Goal: Task Accomplishment & Management: Use online tool/utility

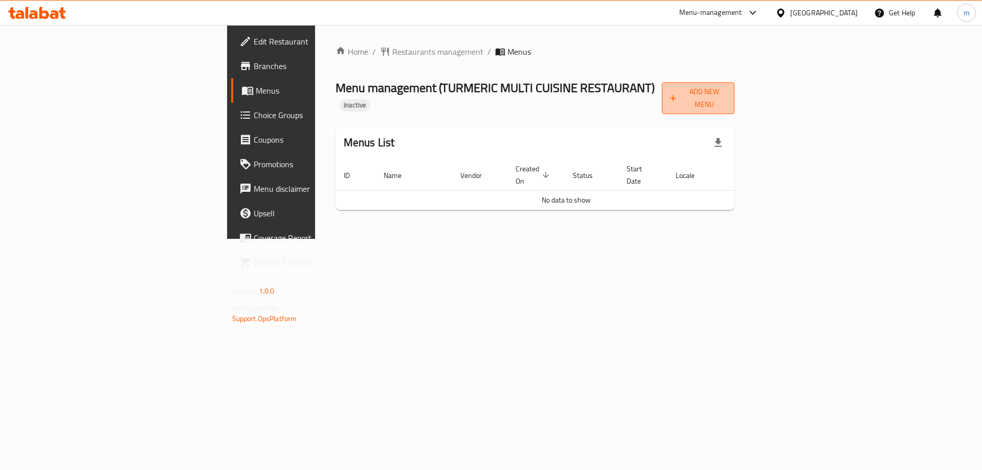
click at [727, 88] on span "Add New Menu" at bounding box center [698, 98] width 57 height 26
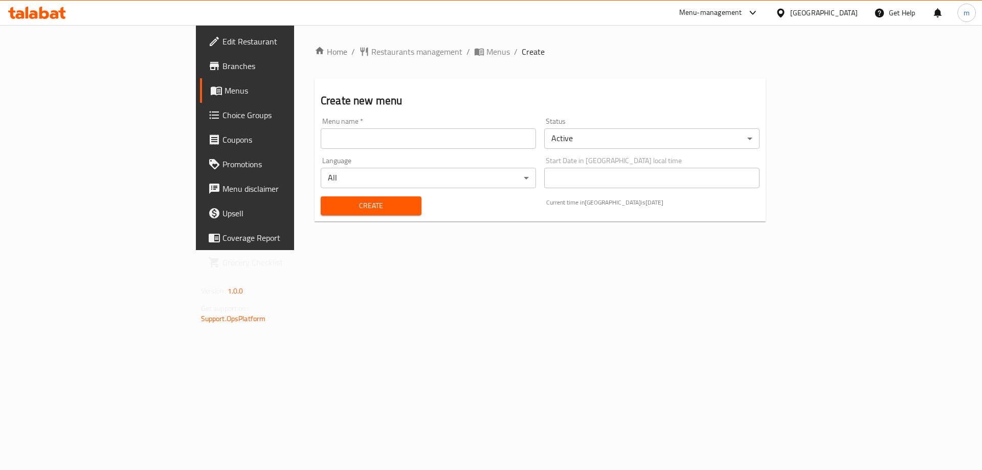
click at [471, 134] on input "text" at bounding box center [428, 138] width 215 height 20
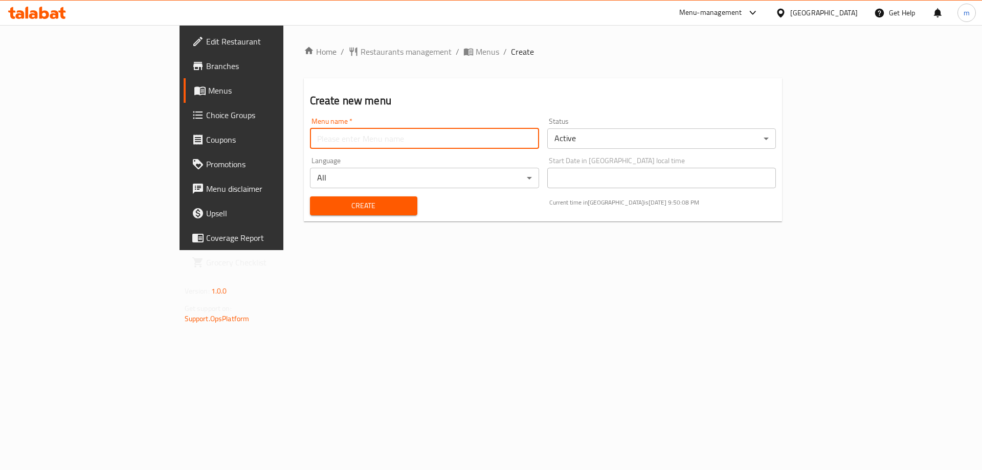
type input "final menu"
click at [310, 198] on button "Create" at bounding box center [363, 205] width 107 height 19
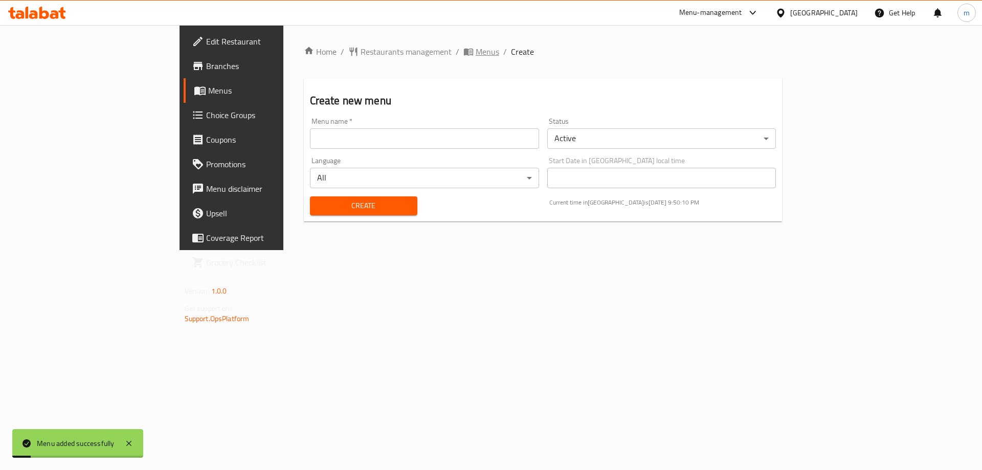
click at [476, 53] on span "Menus" at bounding box center [488, 52] width 24 height 12
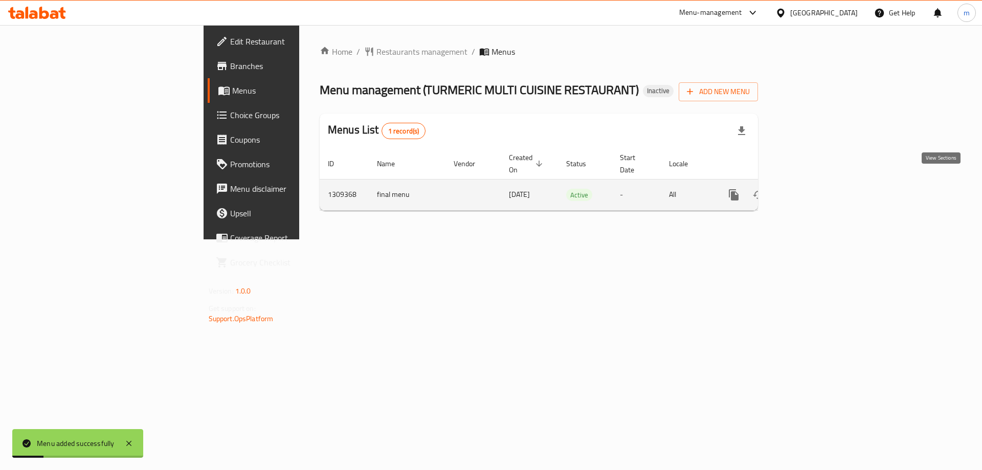
click at [820, 190] on link "enhanced table" at bounding box center [807, 195] width 25 height 25
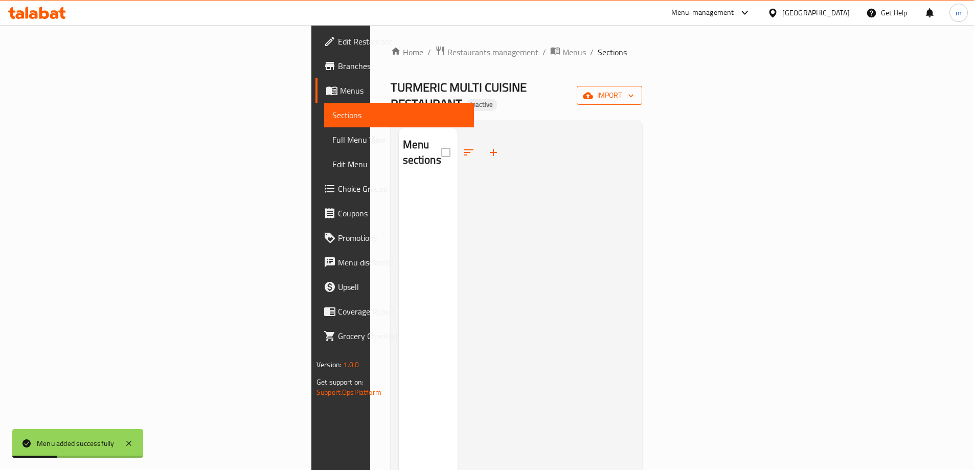
click at [634, 91] on span "import" at bounding box center [609, 95] width 49 height 13
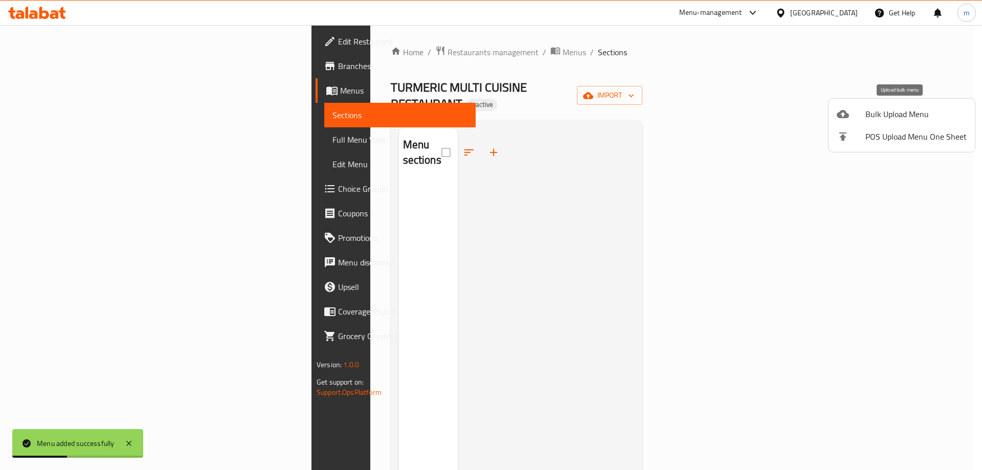
click at [875, 116] on span "Bulk Upload Menu" at bounding box center [916, 114] width 101 height 12
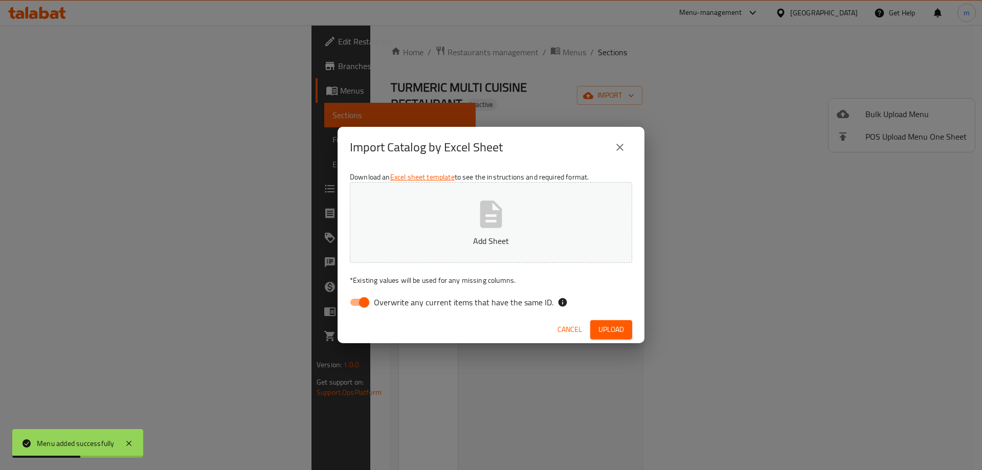
click at [435, 304] on span "Overwrite any current items that have the same ID." at bounding box center [464, 302] width 180 height 12
click at [393, 304] on input "Overwrite any current items that have the same ID." at bounding box center [364, 302] width 58 height 19
checkbox input "false"
click at [612, 322] on button "Upload" at bounding box center [611, 329] width 42 height 19
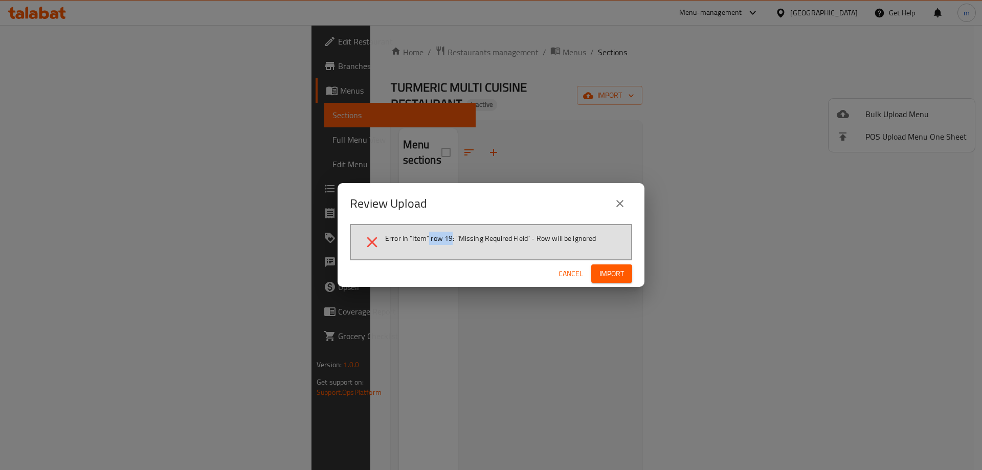
drag, startPoint x: 429, startPoint y: 238, endPoint x: 452, endPoint y: 238, distance: 23.0
click at [452, 238] on span "Error in "Item" row 19: "Missing Required Field" - Row will be ignored" at bounding box center [490, 238] width 211 height 10
click at [626, 194] on button "close" at bounding box center [620, 203] width 25 height 25
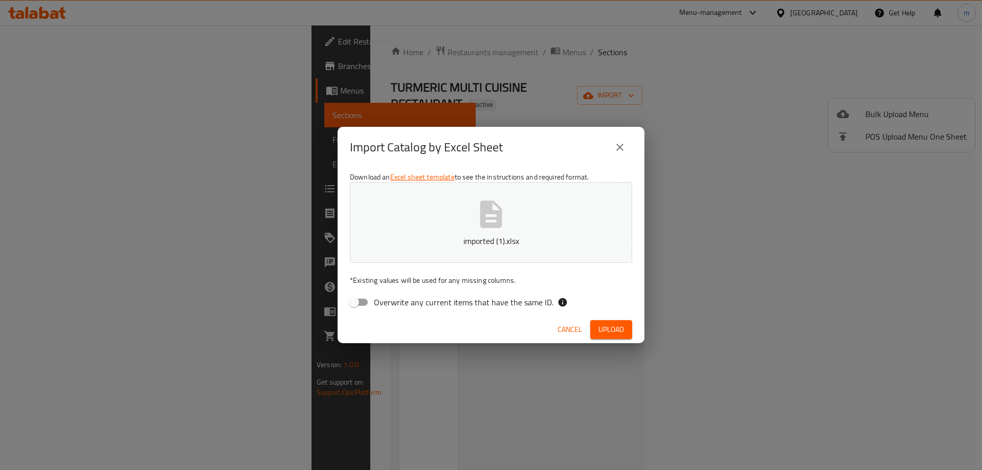
click at [622, 331] on span "Upload" at bounding box center [611, 329] width 26 height 13
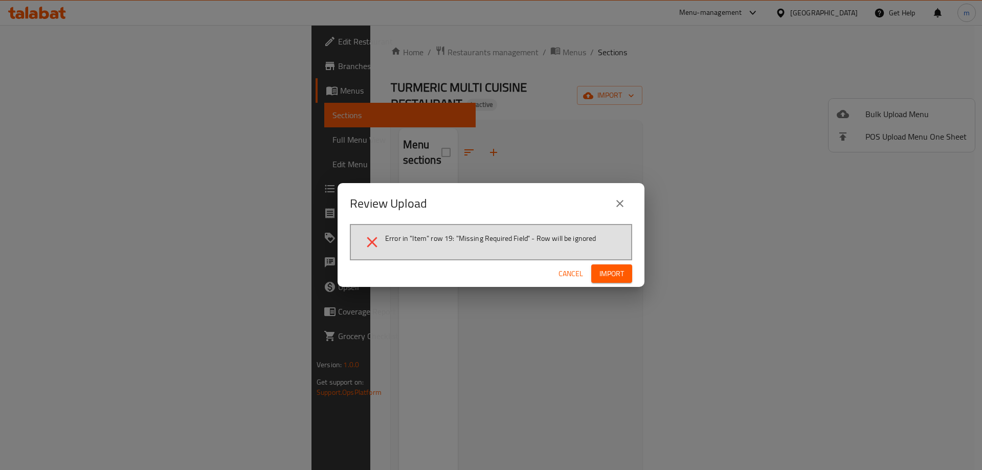
click at [566, 273] on span "Cancel" at bounding box center [571, 274] width 25 height 13
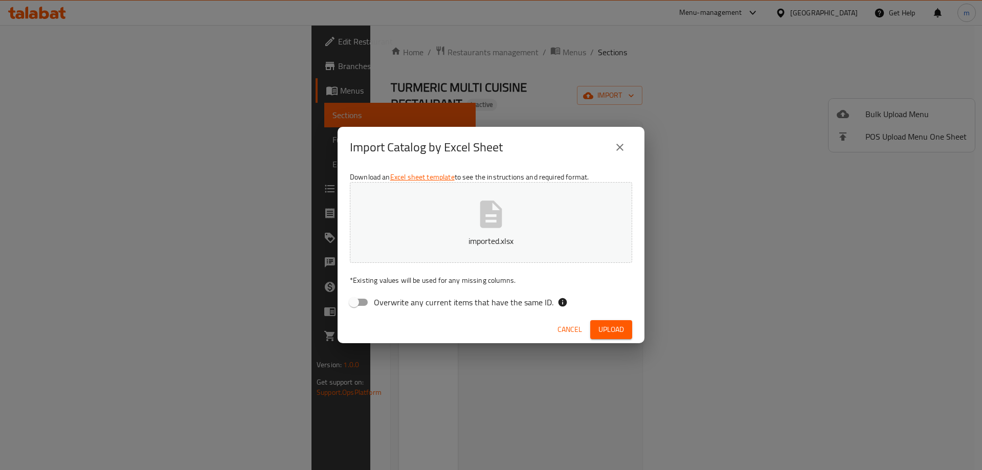
click at [614, 325] on span "Upload" at bounding box center [611, 329] width 26 height 13
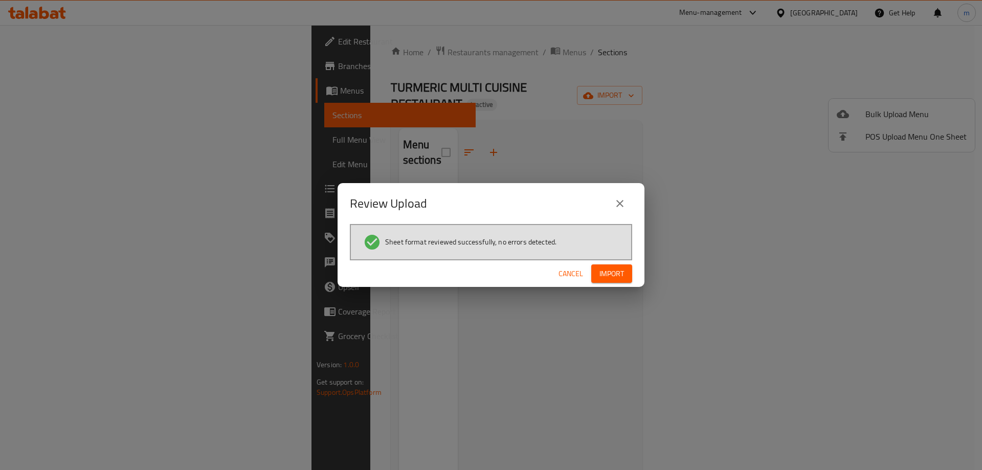
click at [611, 269] on span "Import" at bounding box center [612, 274] width 25 height 13
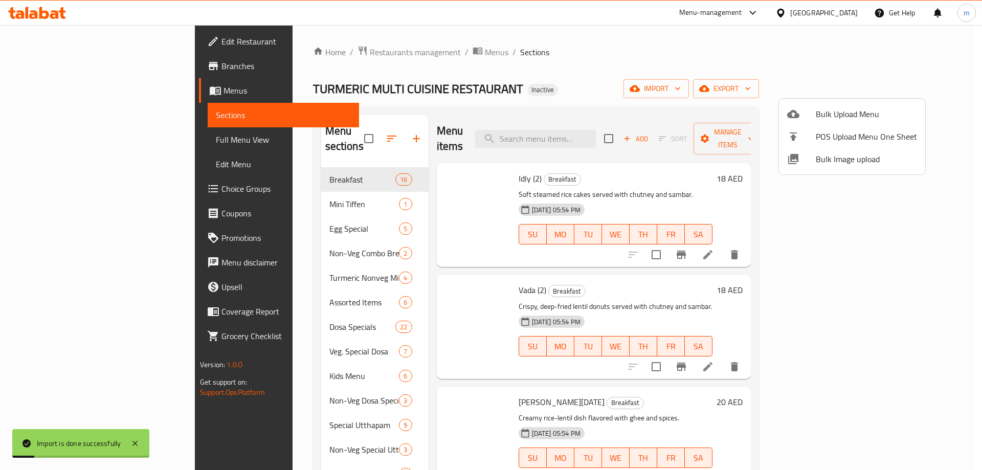
click at [611, 269] on div at bounding box center [491, 235] width 982 height 470
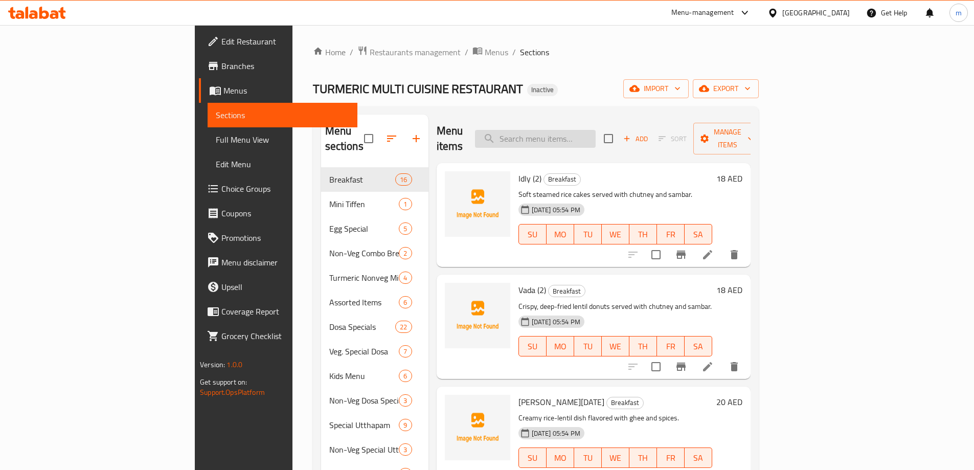
click at [588, 139] on input "search" at bounding box center [535, 139] width 121 height 18
paste input "(Sweet,(1) Idle, (1)Vada, [DATE], Mini Masala Tea or Coffee"
type input "(Sweet,(1) Idle, (1)Vada, [DATE], Mini Masala Tea or Coffee"
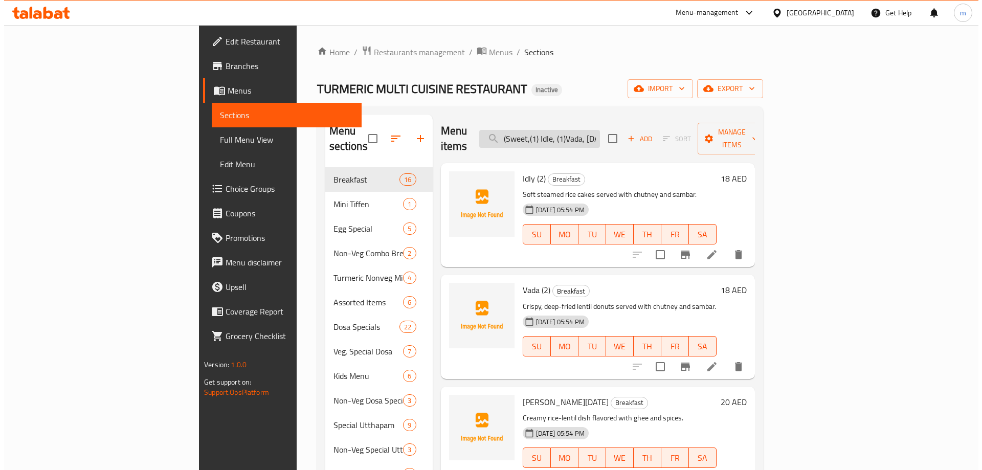
scroll to position [0, 105]
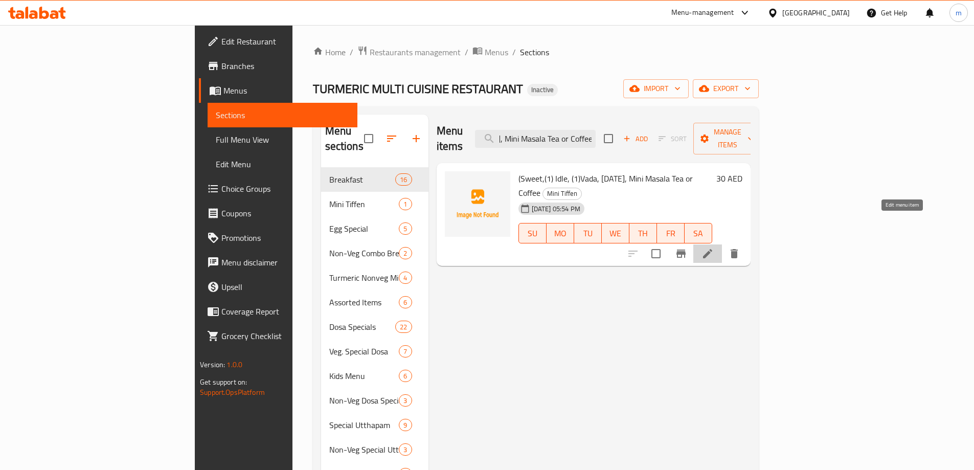
click at [714, 248] on icon at bounding box center [708, 254] width 12 height 12
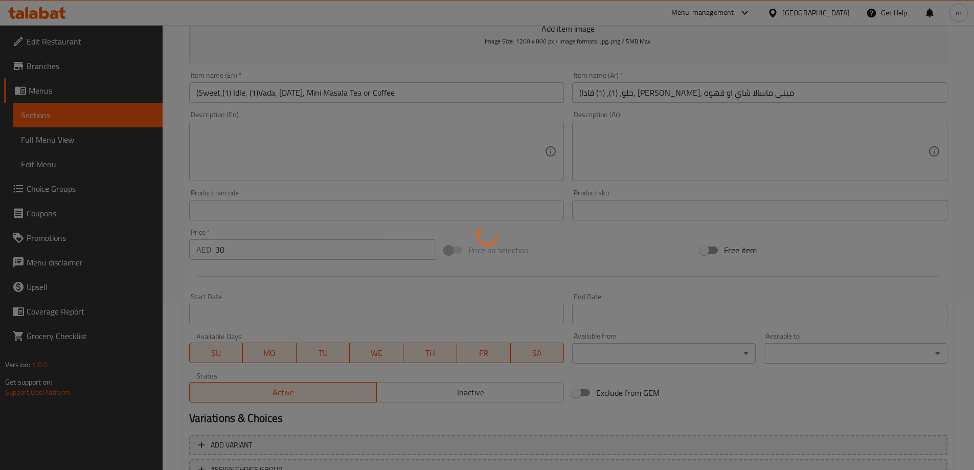
scroll to position [253, 0]
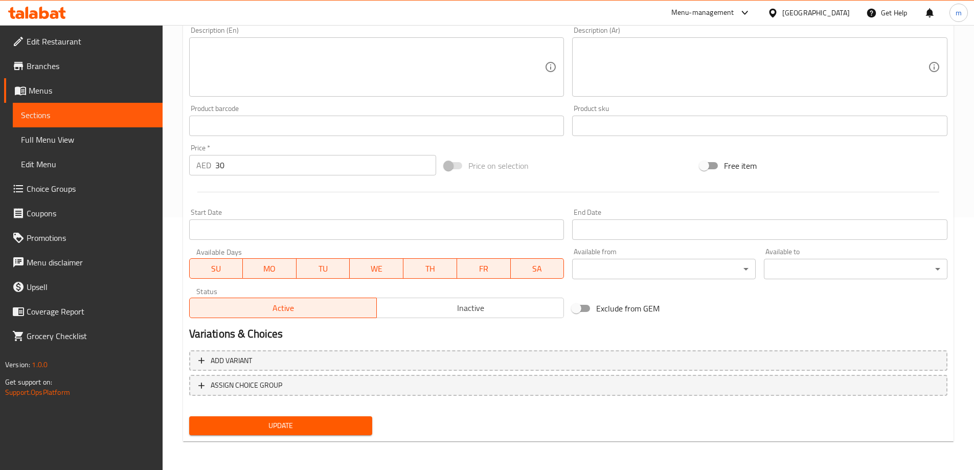
click at [450, 357] on span "Add variant" at bounding box center [568, 360] width 740 height 13
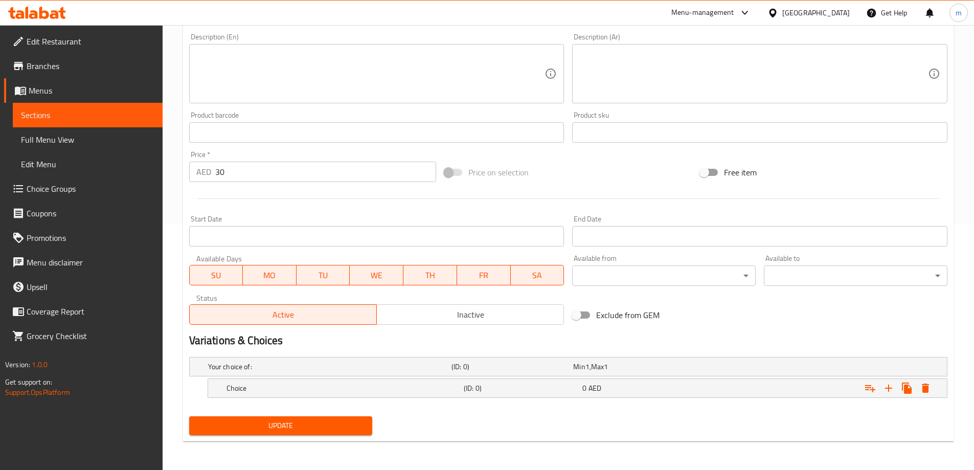
scroll to position [246, 0]
click at [891, 387] on icon "Expand" at bounding box center [889, 388] width 12 height 12
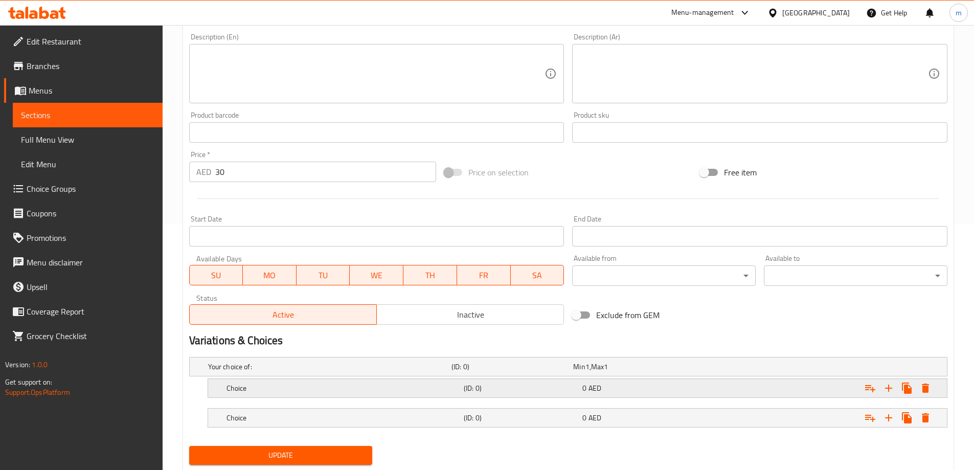
click at [697, 378] on div "Choice (ID: 0) 0 AED" at bounding box center [571, 367] width 731 height 23
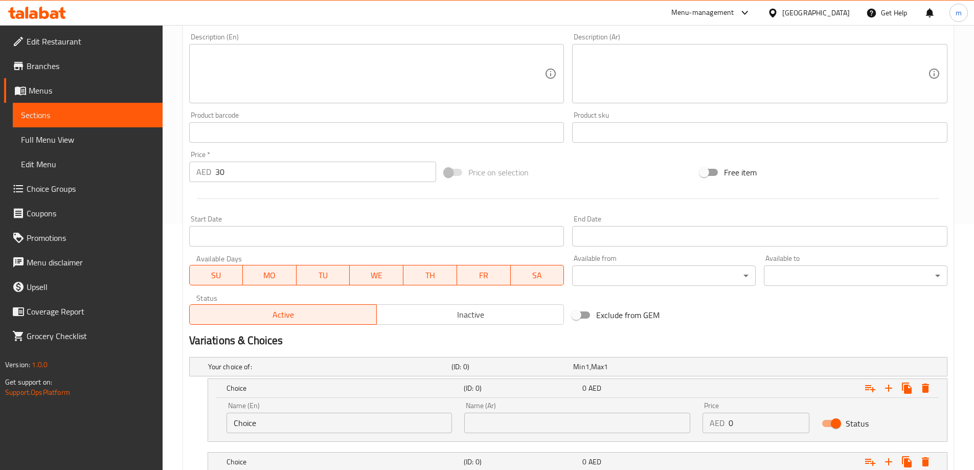
click at [348, 428] on input "Choice" at bounding box center [340, 423] width 226 height 20
type input "Tea"
click at [597, 418] on input "text" at bounding box center [577, 423] width 226 height 20
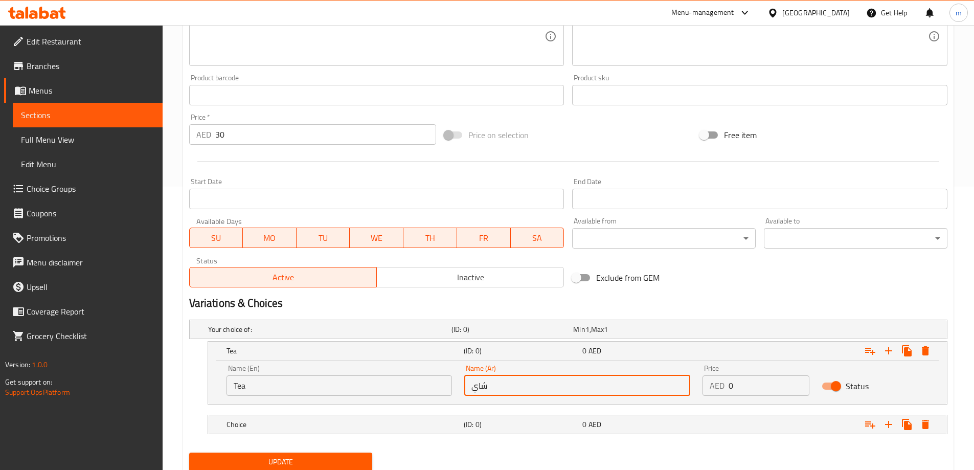
scroll to position [297, 0]
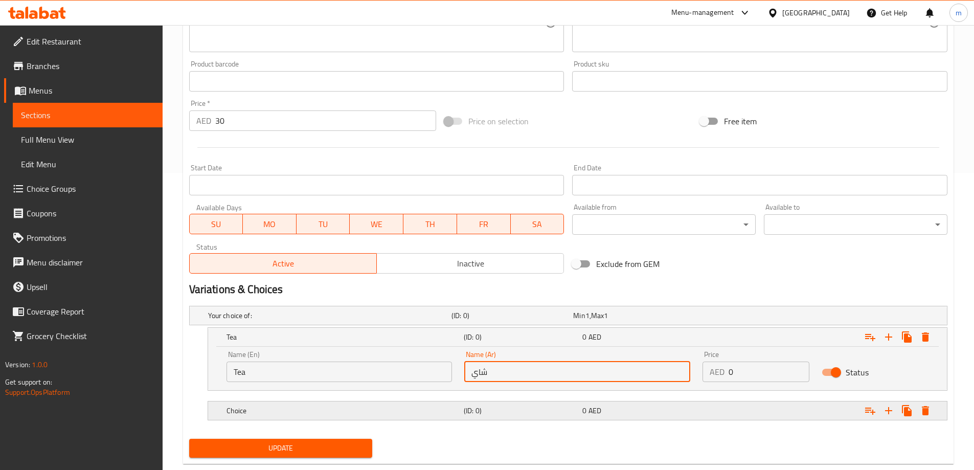
type input "شاي"
click at [604, 321] on div "0 AED" at bounding box center [632, 315] width 118 height 10
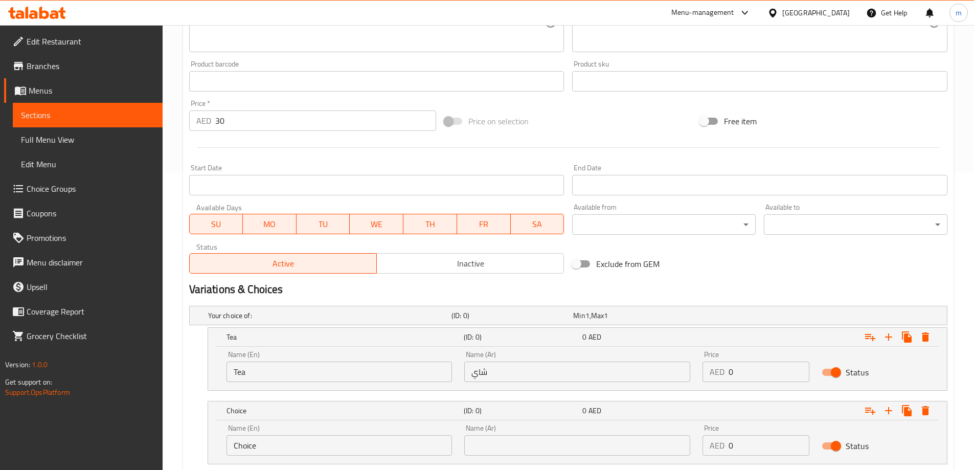
click at [370, 443] on input "Choice" at bounding box center [340, 445] width 226 height 20
type input "ؤ"
type input "c"
type input "Coffee"
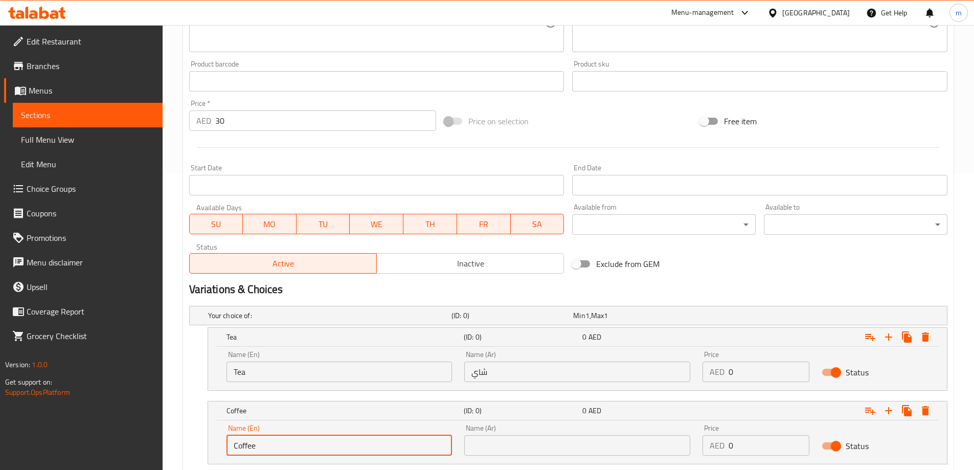
click at [529, 441] on input "text" at bounding box center [577, 445] width 226 height 20
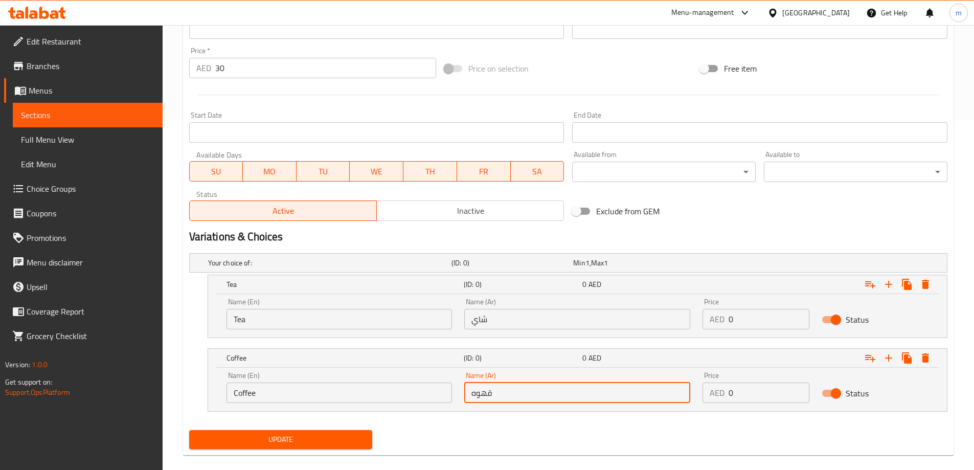
scroll to position [364, 0]
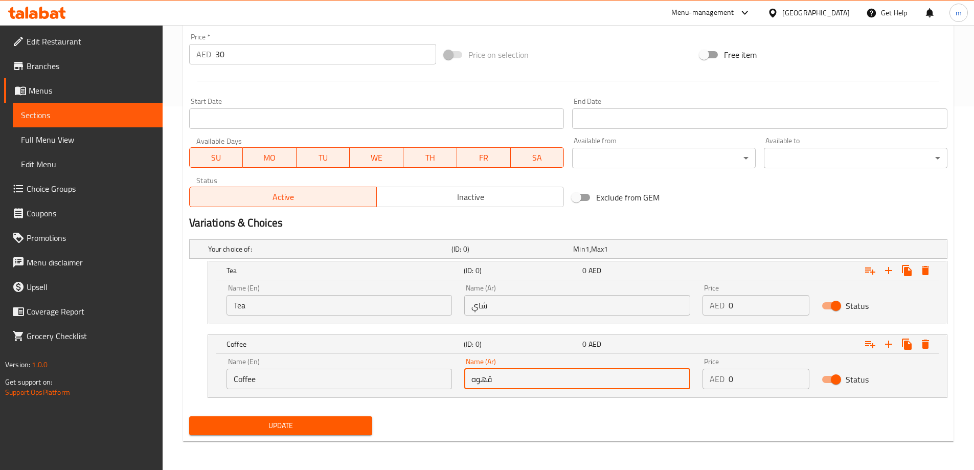
type input "قهوه"
click at [341, 425] on span "Update" at bounding box center [280, 425] width 167 height 13
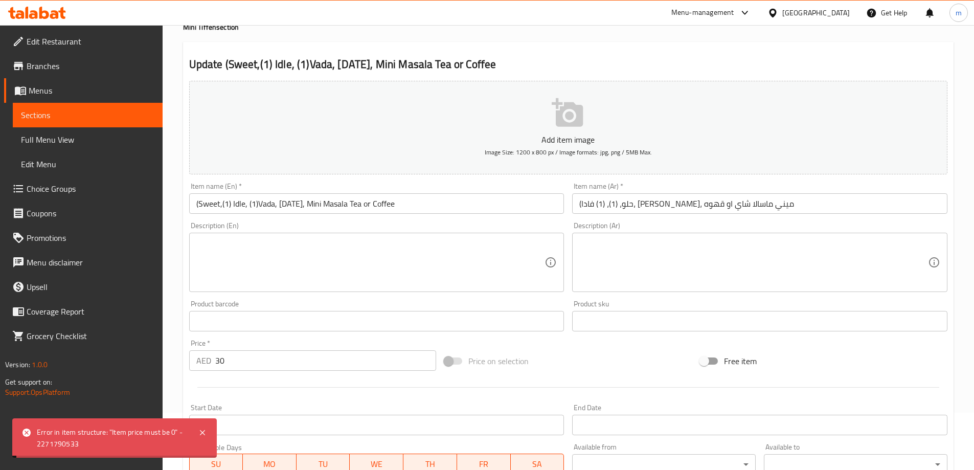
scroll to position [57, 0]
click at [85, 185] on span "Choice Groups" at bounding box center [91, 189] width 128 height 12
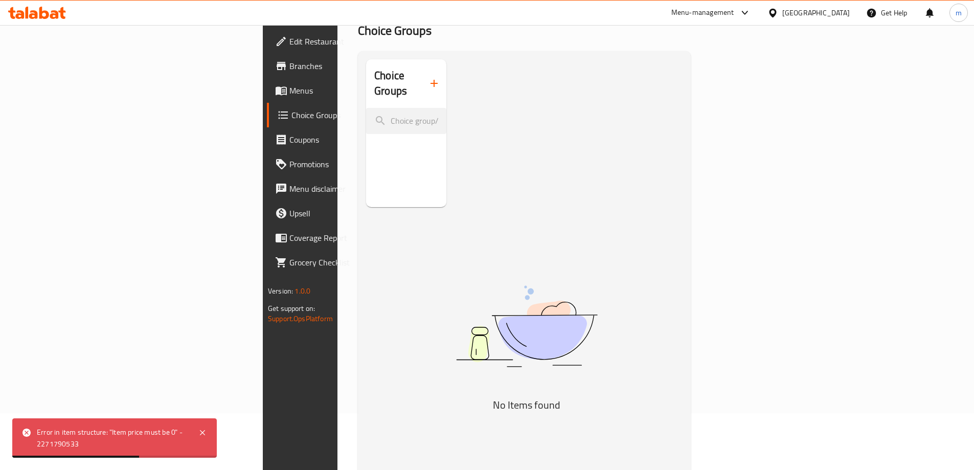
click at [428, 77] on icon "button" at bounding box center [434, 83] width 12 height 12
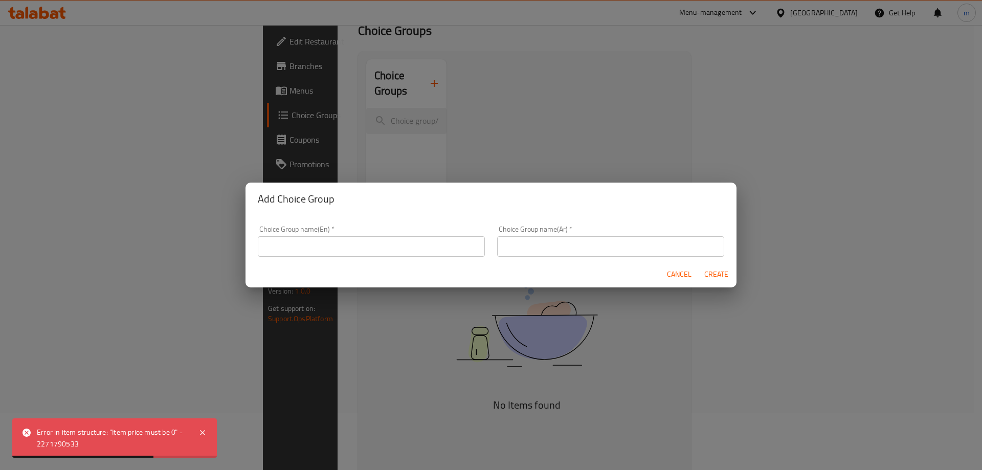
click at [369, 233] on div "Choice Group name(En)   * Choice Group name(En) *" at bounding box center [371, 241] width 227 height 31
click at [370, 236] on input "text" at bounding box center [371, 246] width 227 height 20
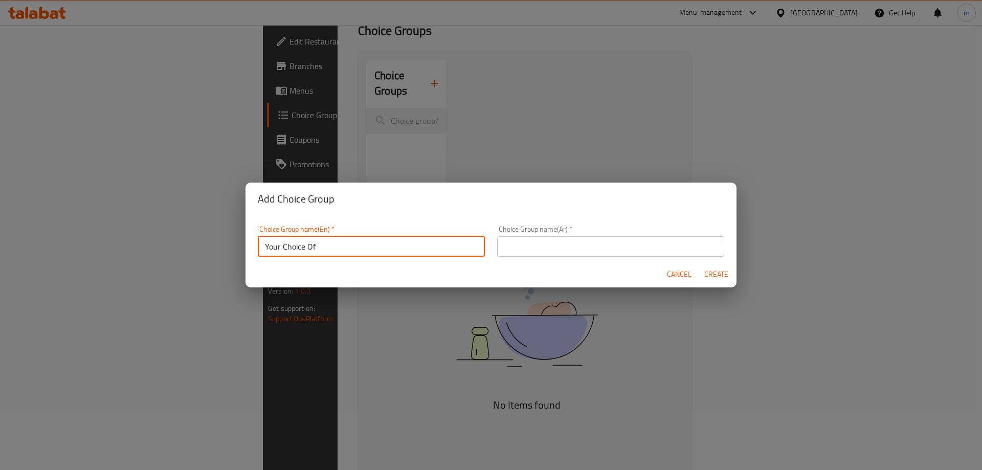
type input "Your Choice Of"
click at [516, 246] on input "text" at bounding box center [610, 246] width 227 height 20
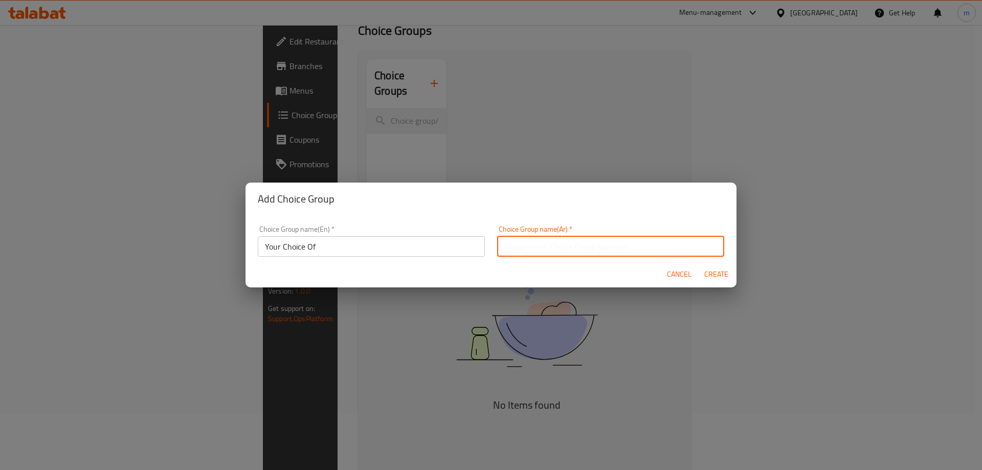
type input "اختيارك من"
click at [703, 276] on button "Create" at bounding box center [716, 274] width 33 height 19
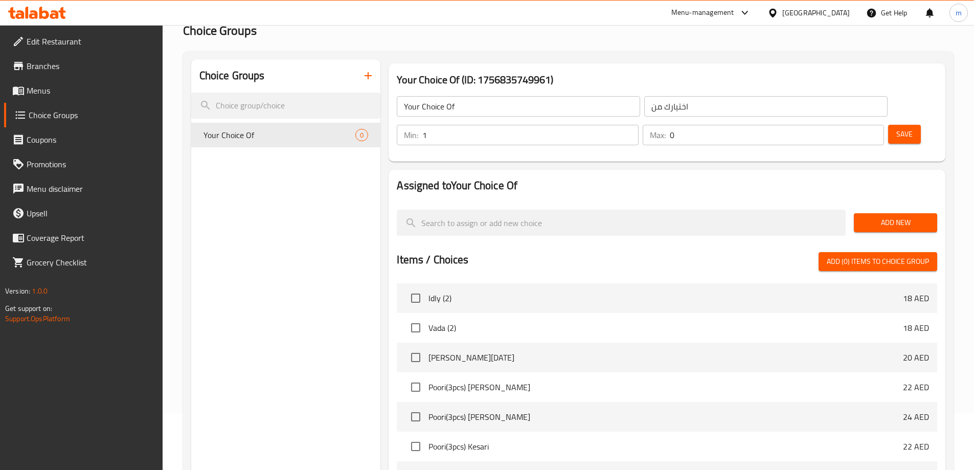
type input "1"
click at [638, 125] on input "1" at bounding box center [531, 135] width 216 height 20
type input "1"
click at [857, 125] on input "1" at bounding box center [777, 135] width 214 height 20
click at [882, 216] on span "Add New" at bounding box center [895, 222] width 67 height 13
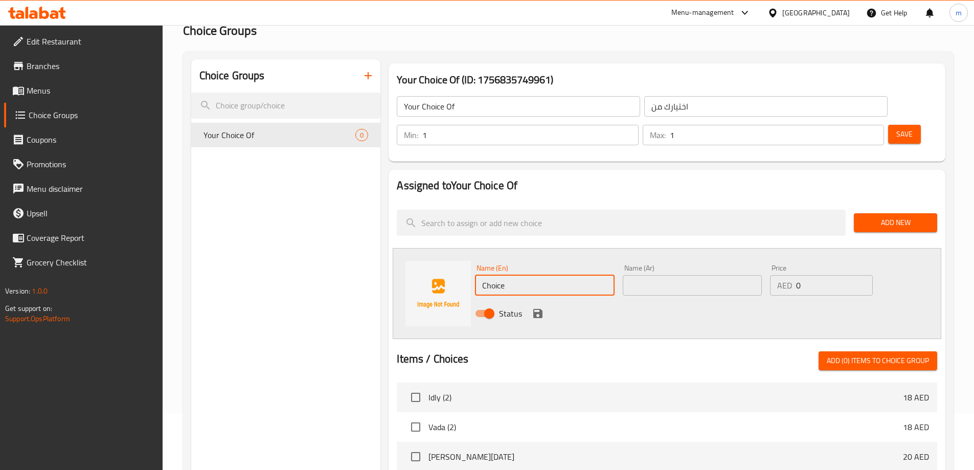
click at [543, 275] on input "Choice" at bounding box center [544, 285] width 139 height 20
type input "Tea"
click at [642, 275] on input "text" at bounding box center [692, 285] width 139 height 20
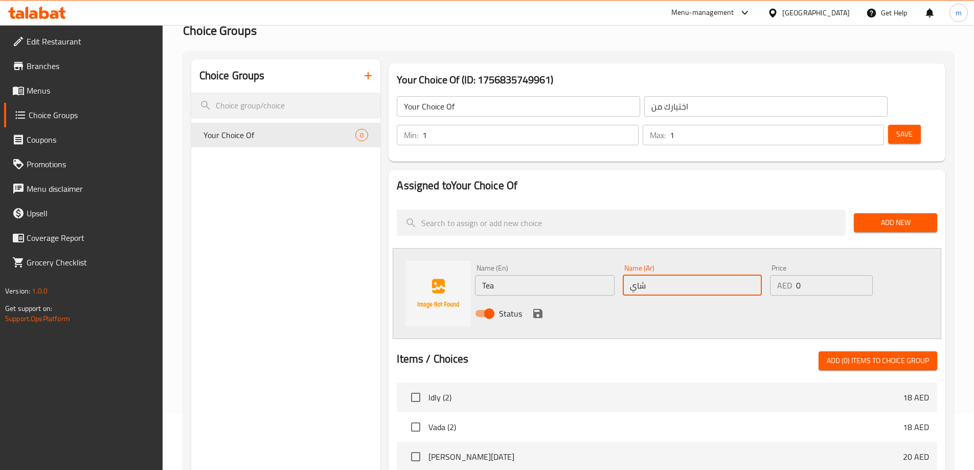
type input "شاي"
click at [856, 300] on div "Status" at bounding box center [692, 314] width 443 height 28
click at [536, 306] on button "save" at bounding box center [537, 313] width 15 height 15
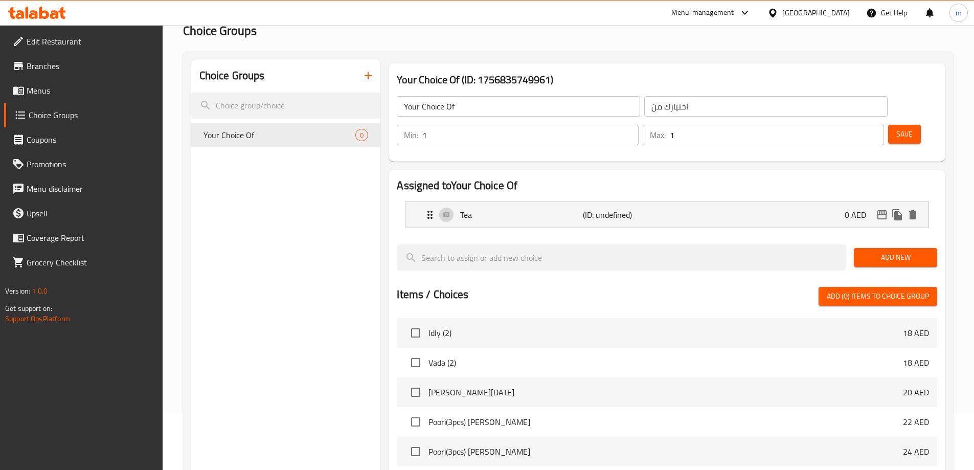
click at [872, 251] on span "Add New" at bounding box center [895, 257] width 67 height 13
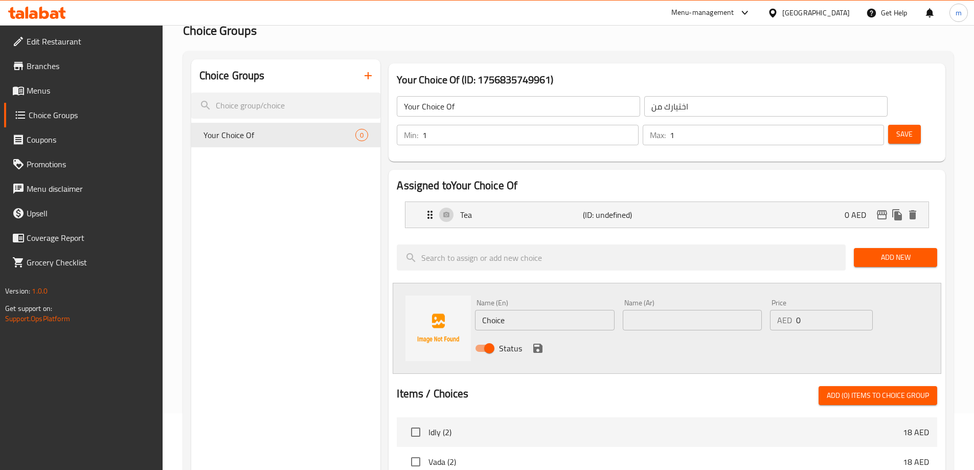
click at [530, 310] on input "Choice" at bounding box center [544, 320] width 139 height 20
type input "Coffee"
click at [640, 310] on input "text" at bounding box center [692, 320] width 139 height 20
type input "قهوه"
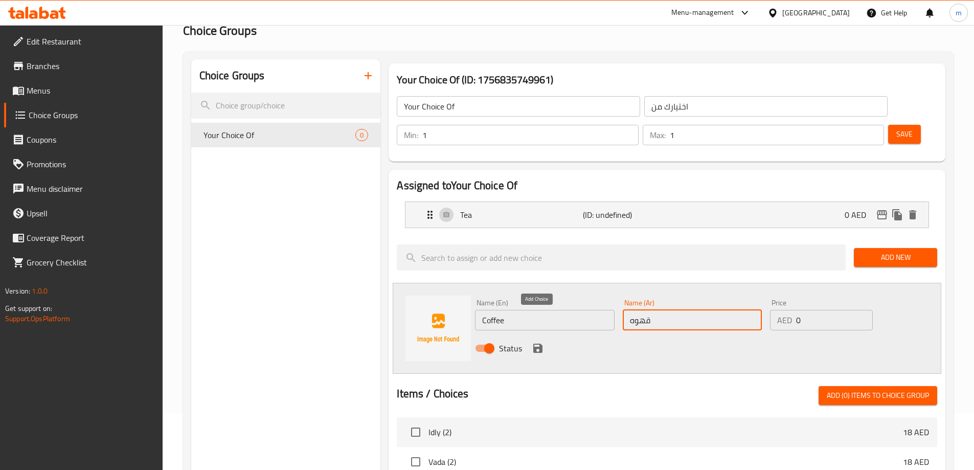
click at [539, 344] on icon "save" at bounding box center [538, 348] width 9 height 9
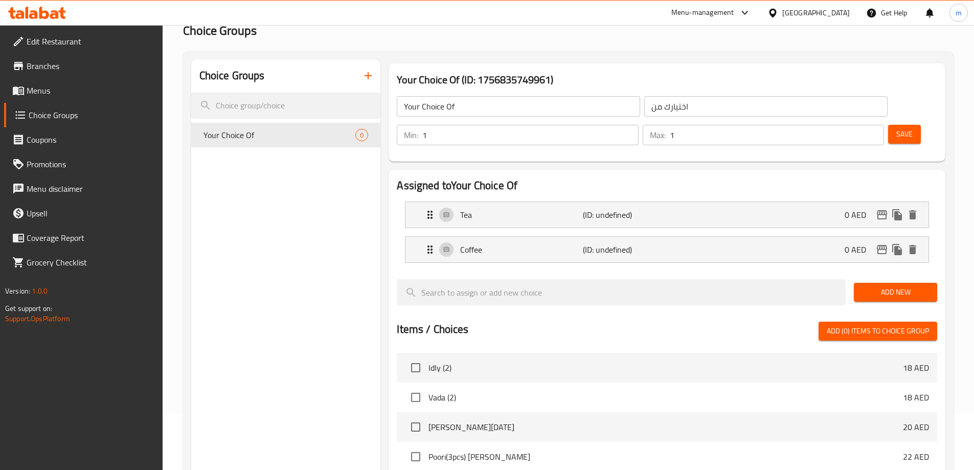
click at [886, 123] on div "Save" at bounding box center [908, 135] width 45 height 25
click at [889, 125] on button "Save" at bounding box center [905, 134] width 33 height 19
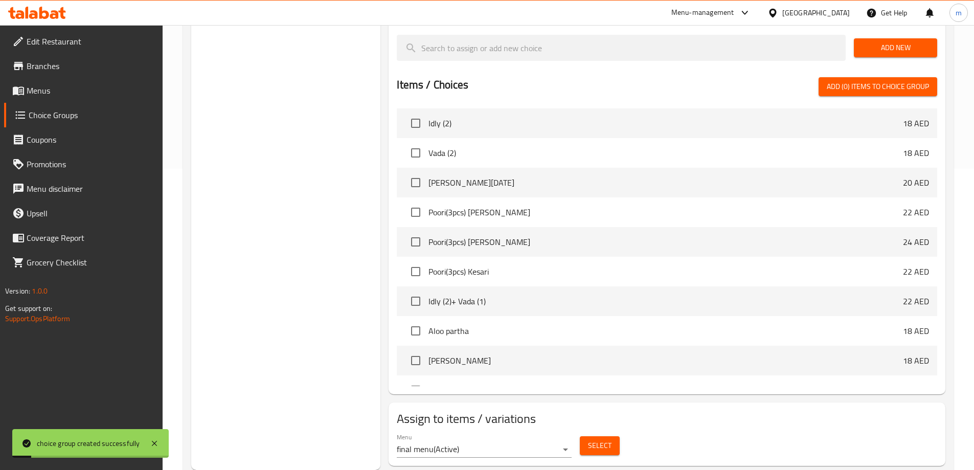
click at [609, 439] on span "Select" at bounding box center [600, 445] width 24 height 13
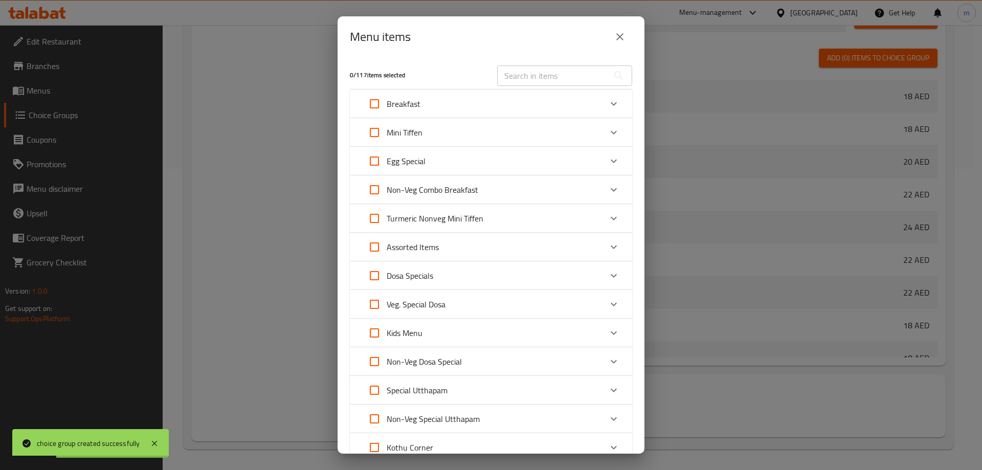
click at [538, 128] on div "Mini Tiffen" at bounding box center [481, 132] width 239 height 25
click at [538, 128] on div "Mini Tiffen" at bounding box center [491, 132] width 282 height 29
click at [535, 75] on input "text" at bounding box center [553, 75] width 112 height 20
paste input "(Sweet,(1) Idle, (1)Vada, [DATE], Mini Masala Tea or Coffee"
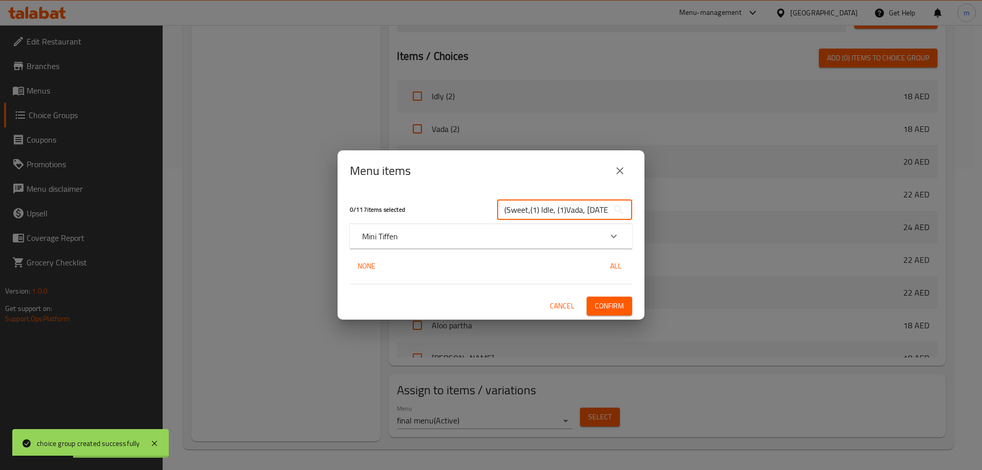
scroll to position [0, 93]
type input "(Sweet,(1) Idle, (1)Vada, [DATE], Mini Masala Tea or Coffee"
click at [588, 236] on div "Mini Tiffen" at bounding box center [481, 236] width 239 height 12
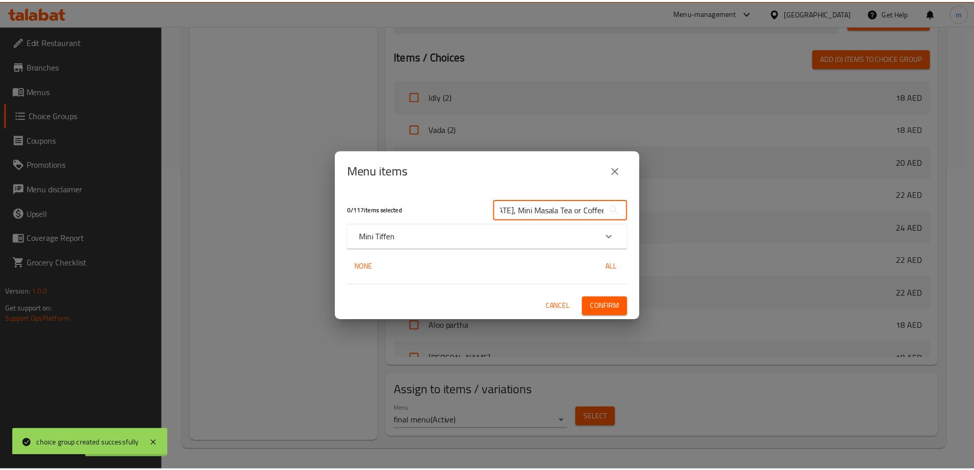
scroll to position [0, 0]
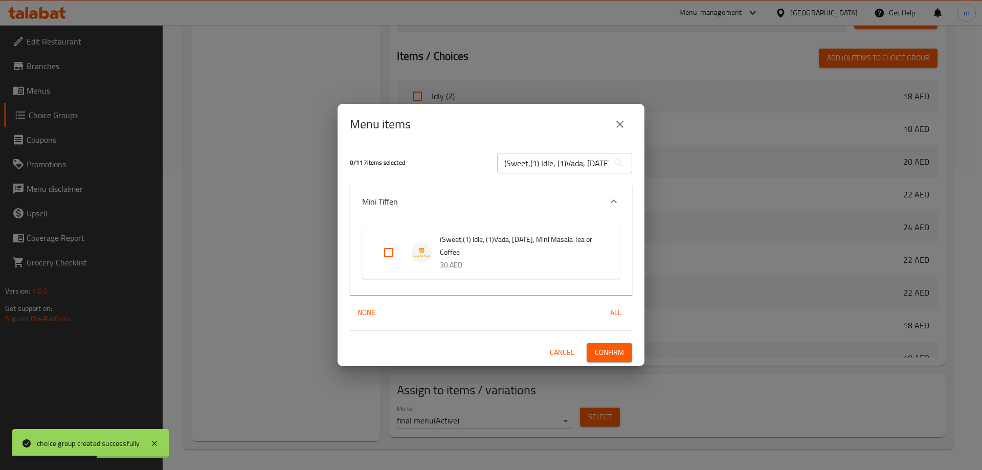
click at [384, 250] on input "Expand" at bounding box center [388, 252] width 25 height 25
checkbox input "true"
click at [615, 344] on button "Confirm" at bounding box center [610, 352] width 46 height 19
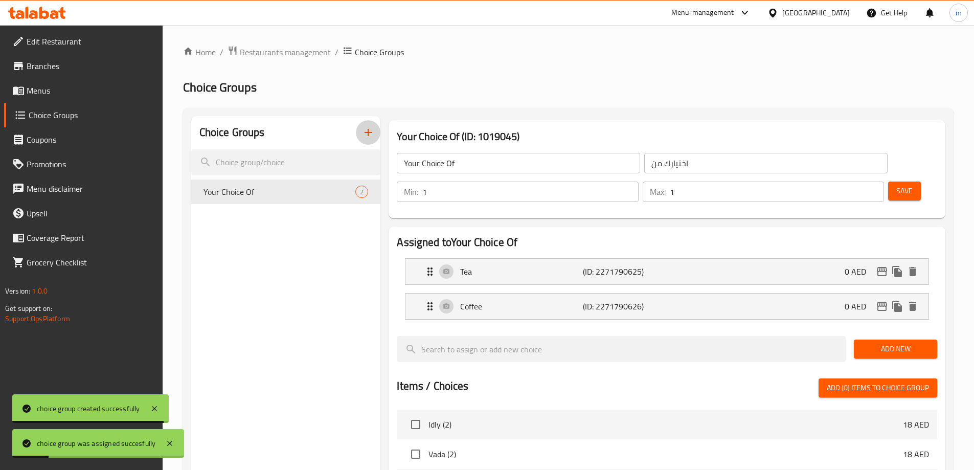
click at [371, 134] on icon "button" at bounding box center [368, 132] width 12 height 12
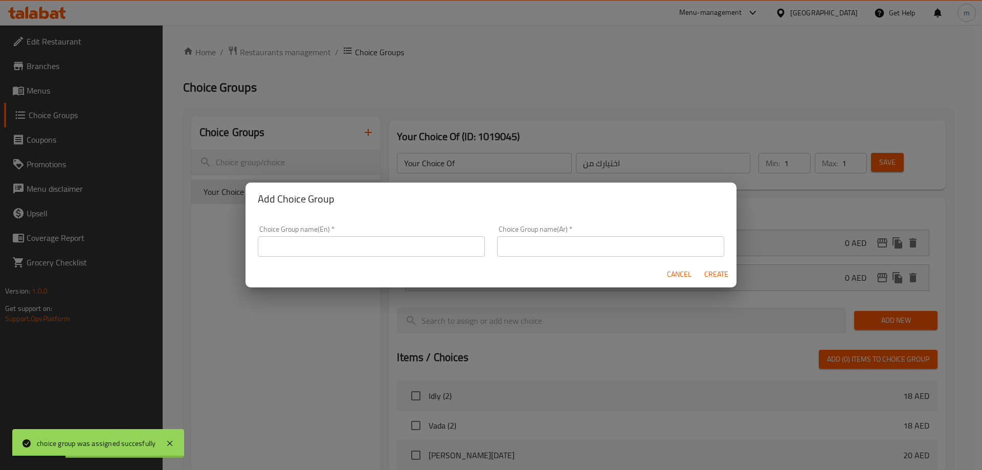
click at [373, 239] on input "text" at bounding box center [371, 246] width 227 height 20
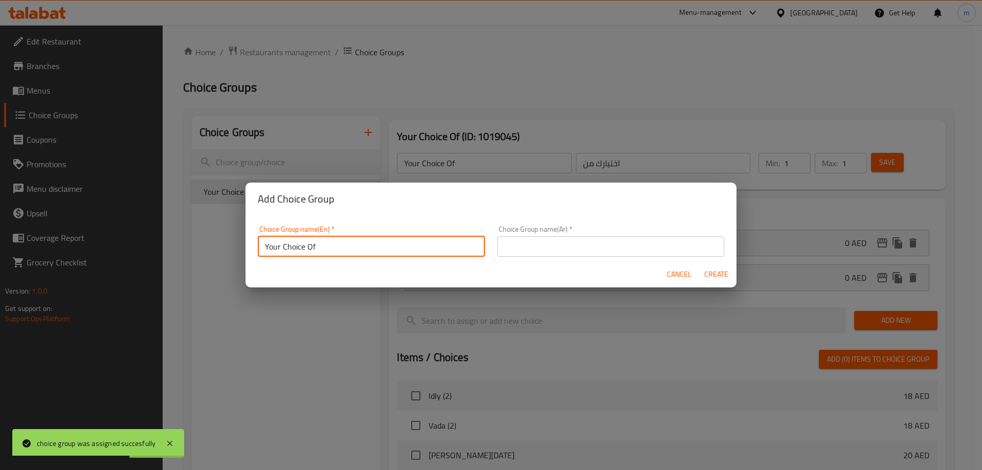
type input "Your Choice Of"
click at [552, 251] on input "text" at bounding box center [610, 246] width 227 height 20
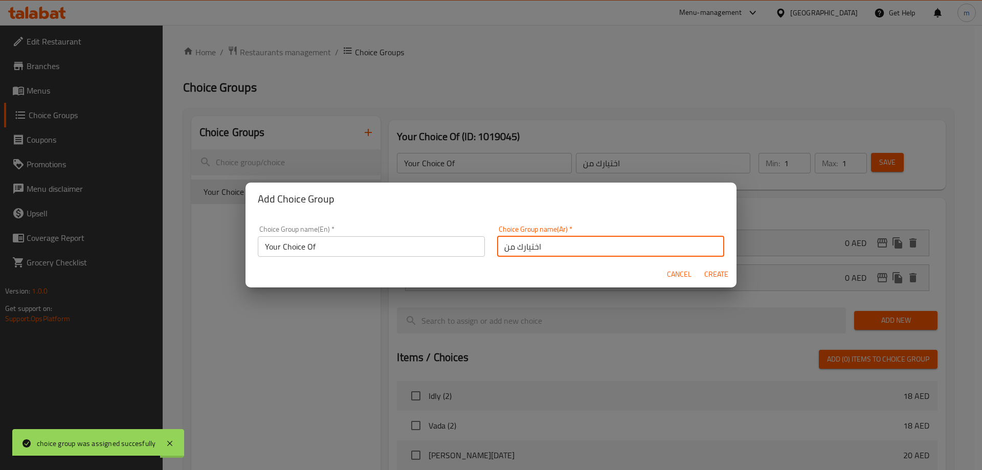
type input "اختيارك من"
click at [702, 274] on button "Create" at bounding box center [716, 274] width 33 height 19
type input "Your Choice Of"
type input "اختيارك من"
type input "0"
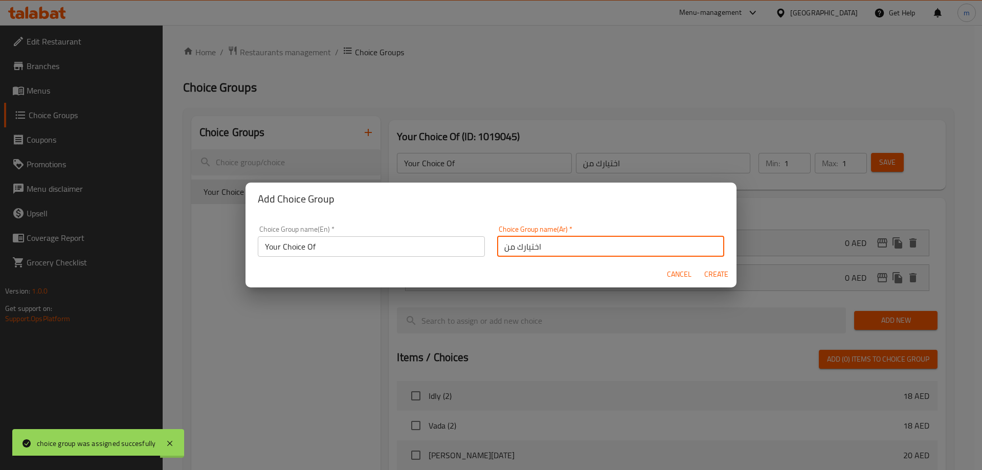
type input "0"
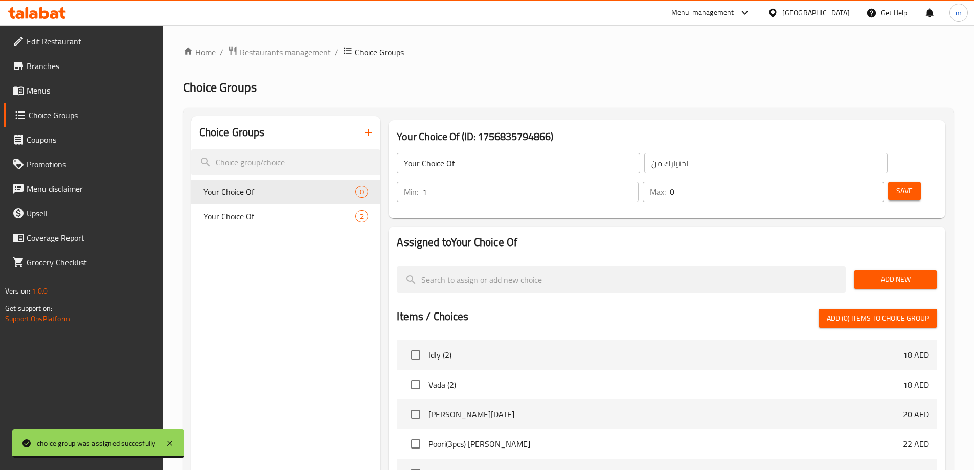
type input "1"
click at [638, 182] on input "1" at bounding box center [531, 192] width 216 height 20
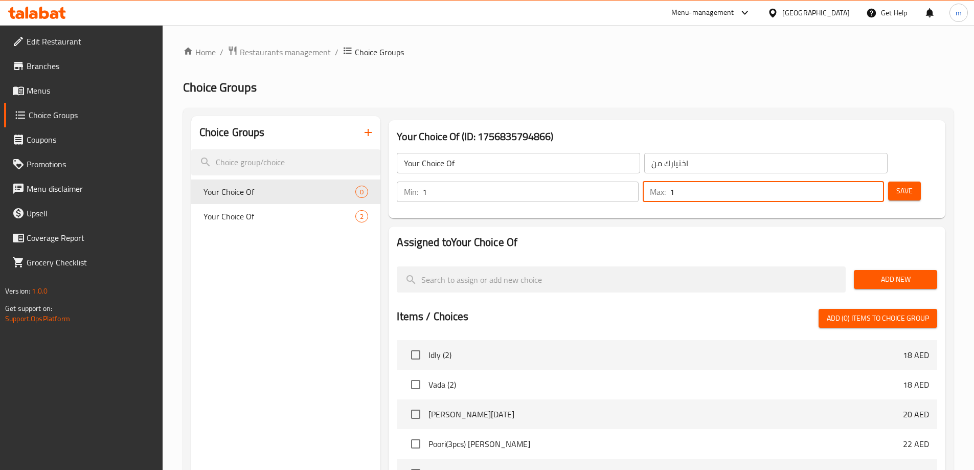
type input "1"
click at [856, 182] on input "1" at bounding box center [777, 192] width 214 height 20
click at [894, 273] on span "Add New" at bounding box center [895, 279] width 67 height 13
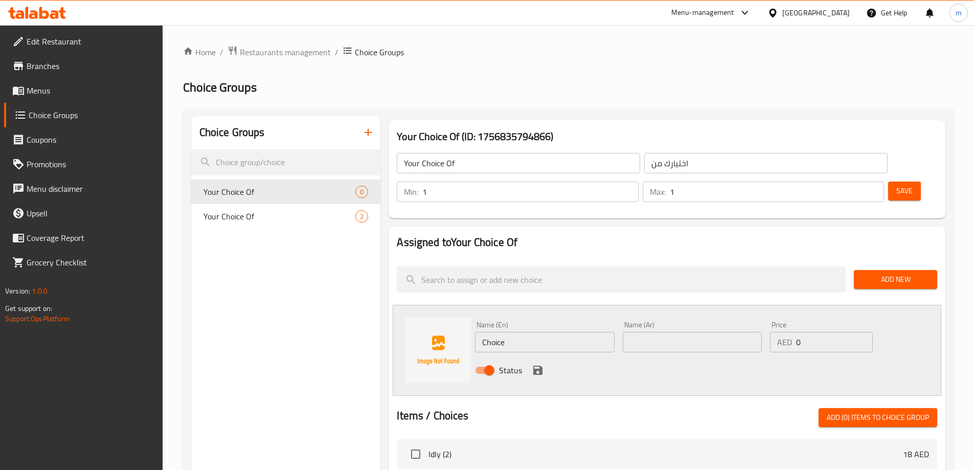
click at [541, 332] on input "Choice" at bounding box center [544, 342] width 139 height 20
type input "Chicken"
click at [712, 332] on input "text" at bounding box center [692, 342] width 139 height 20
type input "ج"
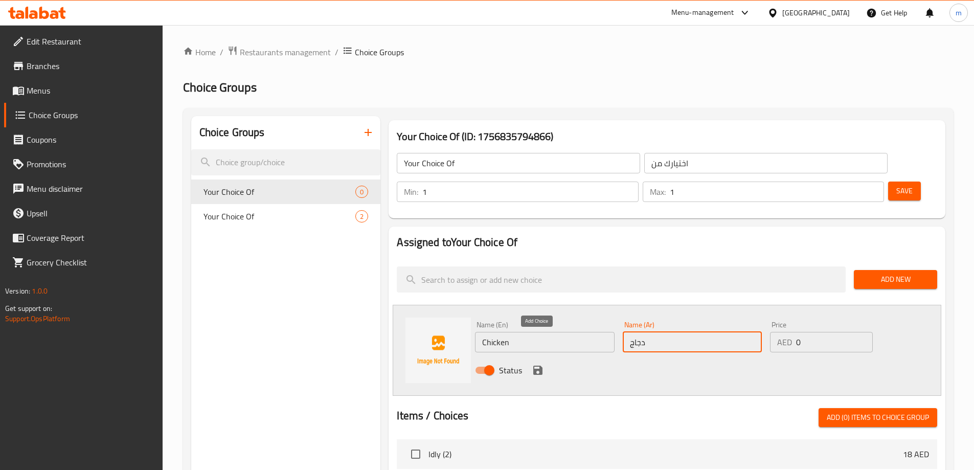
type input "دجاج"
click at [541, 366] on icon "save" at bounding box center [538, 370] width 9 height 9
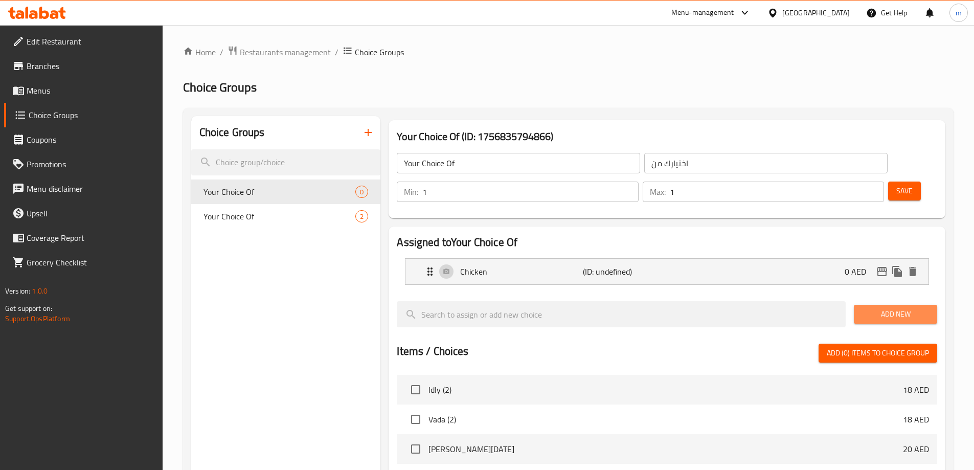
click at [919, 305] on button "Add New" at bounding box center [895, 314] width 83 height 19
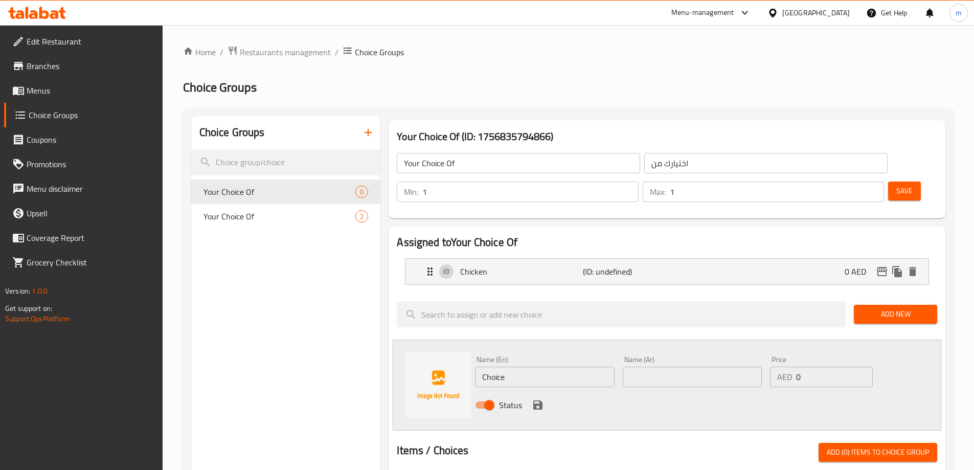
click at [591, 367] on input "Choice" at bounding box center [544, 377] width 139 height 20
type input "Fish curry"
click at [638, 367] on input "text" at bounding box center [692, 377] width 139 height 20
type input "كاري سمك"
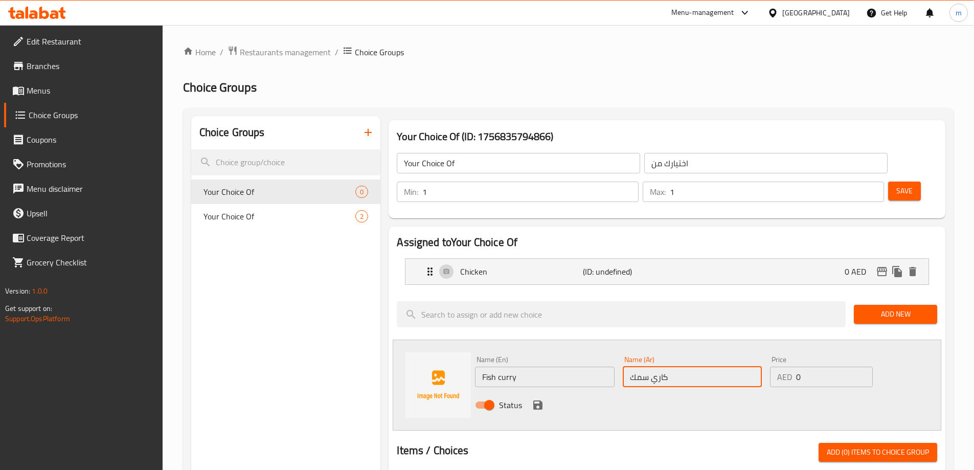
click at [646, 367] on input "كاري سمك" at bounding box center [692, 377] width 139 height 20
type input "سمك كاري"
click at [529, 391] on div "Status" at bounding box center [692, 405] width 443 height 28
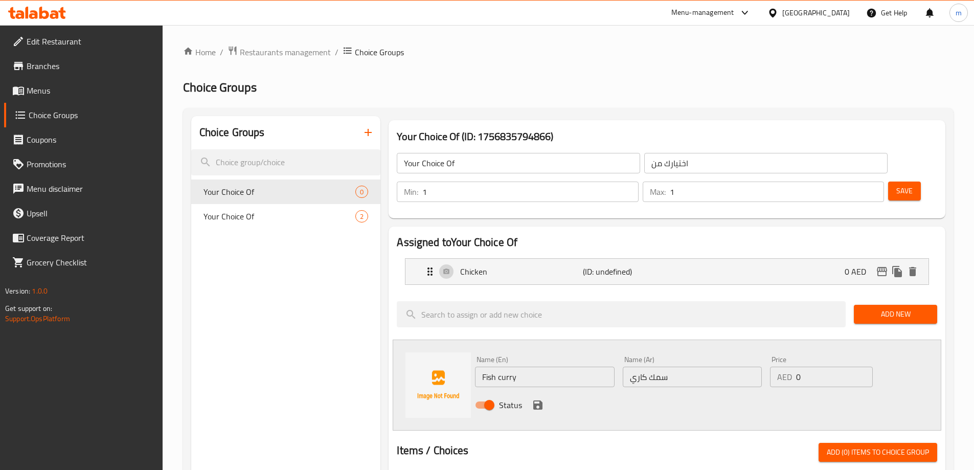
click at [536, 401] on icon "save" at bounding box center [538, 405] width 9 height 9
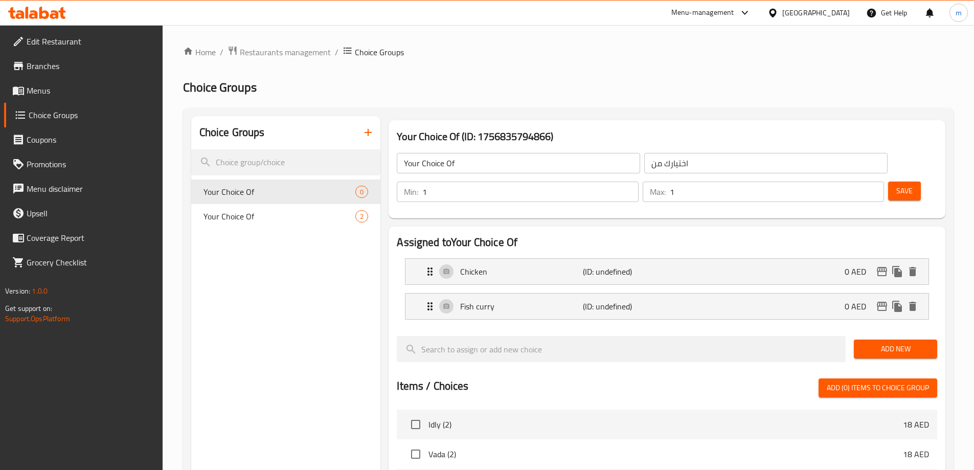
click at [897, 185] on span "Save" at bounding box center [905, 191] width 16 height 13
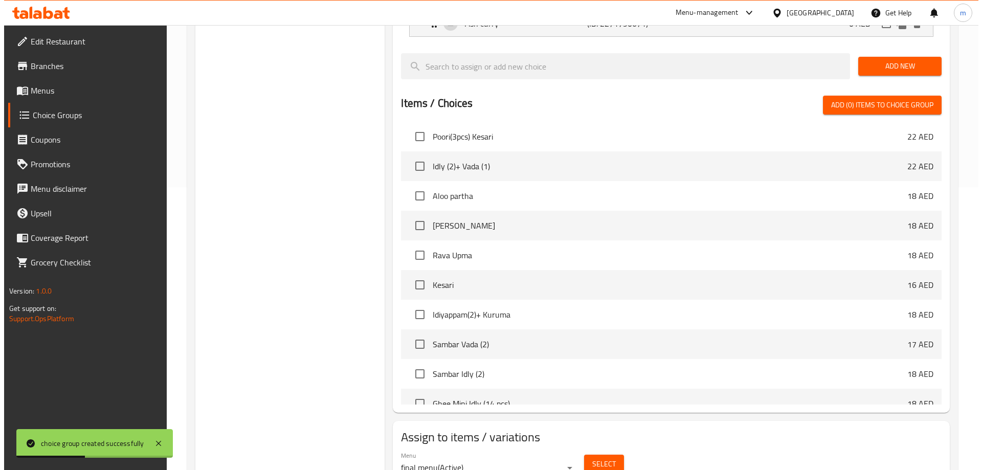
scroll to position [301, 0]
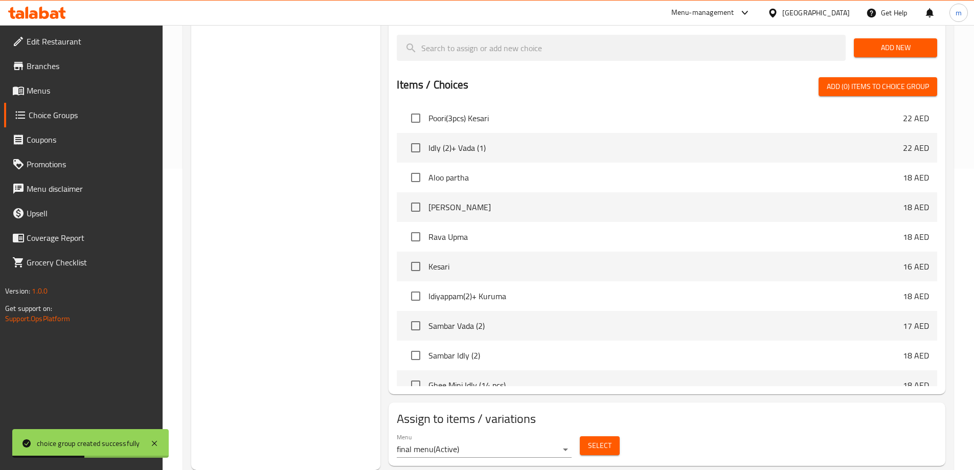
click at [608, 439] on span "Select" at bounding box center [600, 445] width 24 height 13
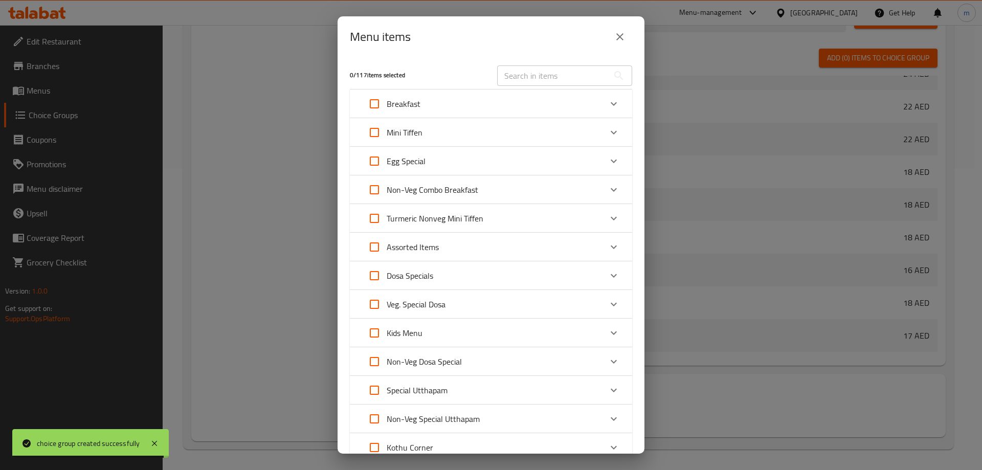
click at [539, 79] on input "text" at bounding box center [553, 75] width 112 height 20
paste input "Idle (2)+ Chicken/Fish Curry"
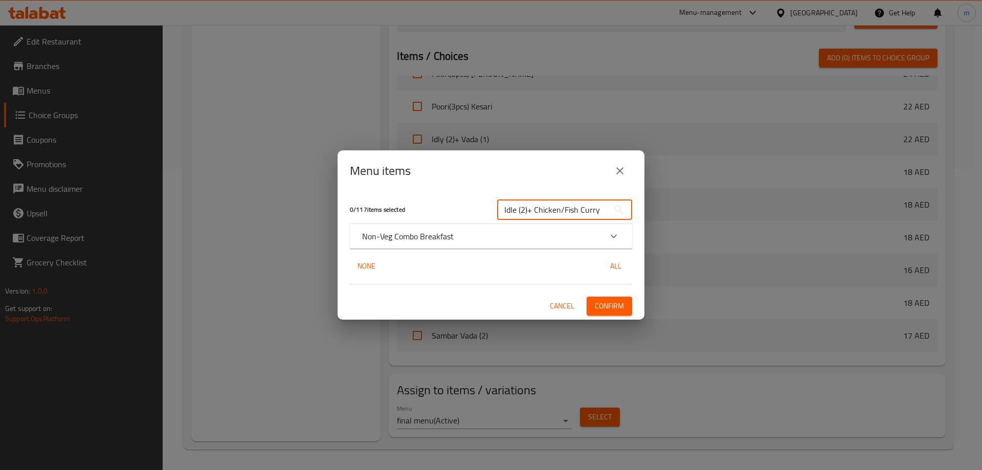
type input "Idle (2)+ Chicken/Fish Curry"
click at [514, 238] on div "Non-Veg Combo Breakfast" at bounding box center [481, 236] width 239 height 12
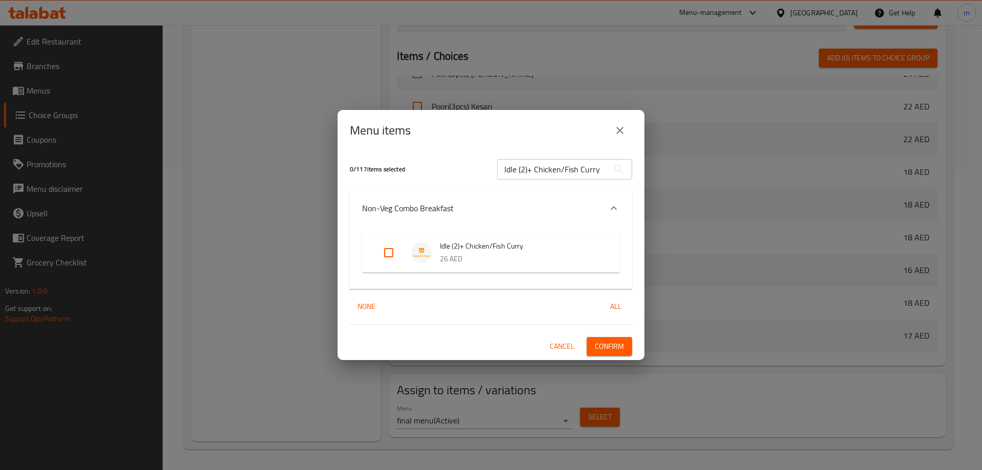
click at [396, 259] on input "Expand" at bounding box center [388, 252] width 25 height 25
checkbox input "true"
click at [584, 166] on input "Idle (2)+ Chicken/Fish Curry" at bounding box center [553, 169] width 112 height 20
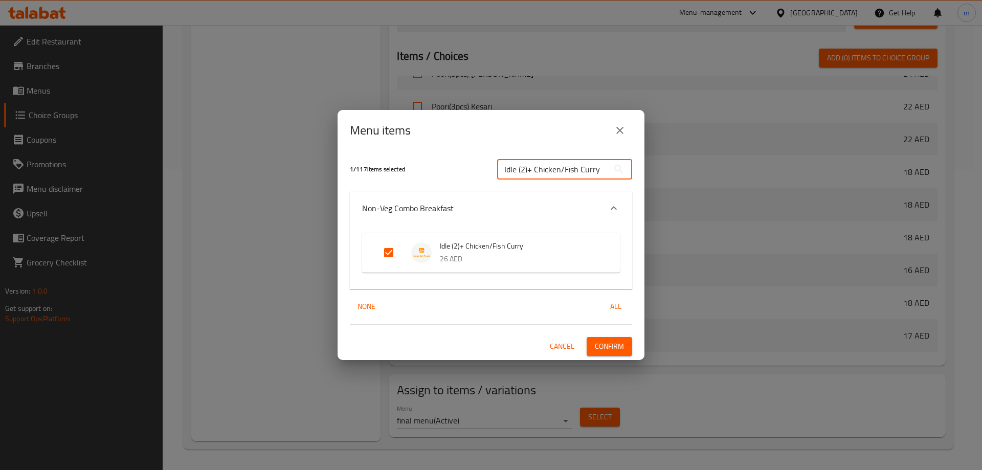
click at [584, 166] on input "Idle (2)+ Chicken/Fish Curry" at bounding box center [553, 169] width 112 height 20
click at [516, 169] on input "Idle (2)+ Chicken/Fish Curry" at bounding box center [553, 169] width 112 height 20
paste input "Parotta"
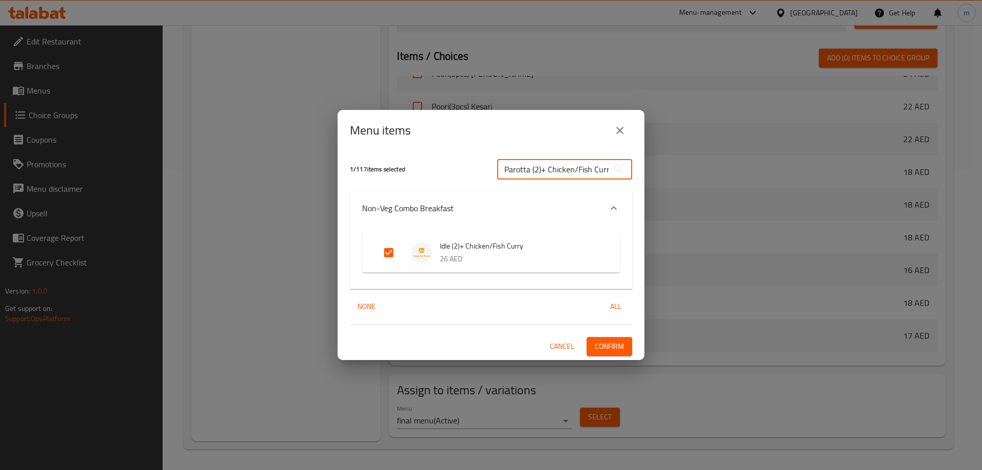
scroll to position [0, 3]
type input "Parotta (2)+ Chicken/Fish Curry"
click at [375, 259] on li "Parotta (2)+ Chicken/Fish Curry 28 AED" at bounding box center [490, 253] width 233 height 36
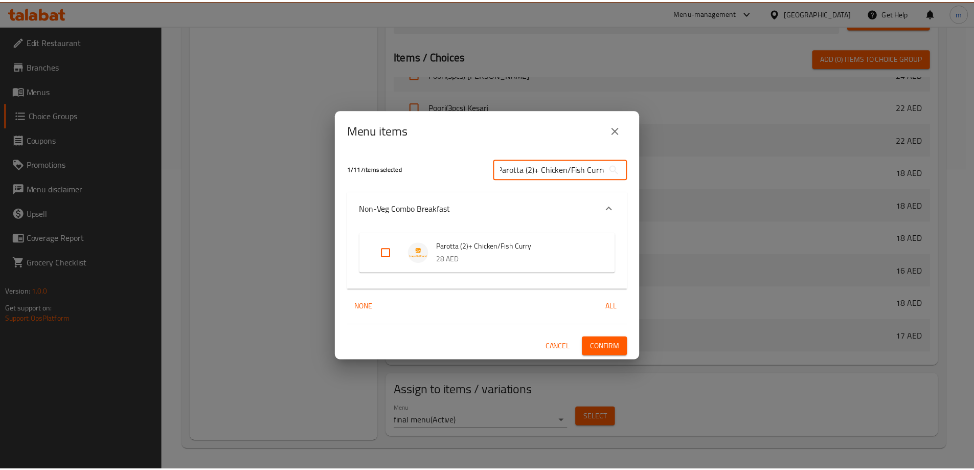
scroll to position [0, 0]
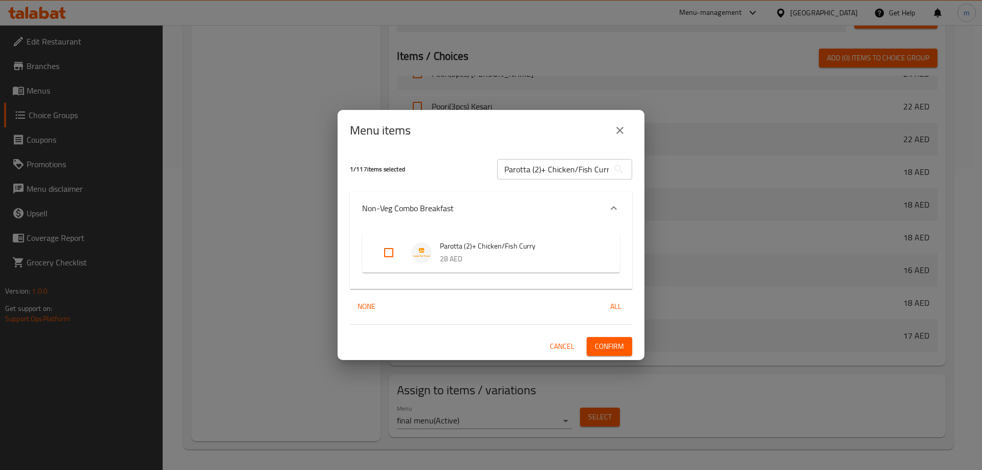
click at [389, 261] on input "Expand" at bounding box center [388, 252] width 25 height 25
checkbox input "true"
click at [611, 338] on button "Confirm" at bounding box center [610, 346] width 46 height 19
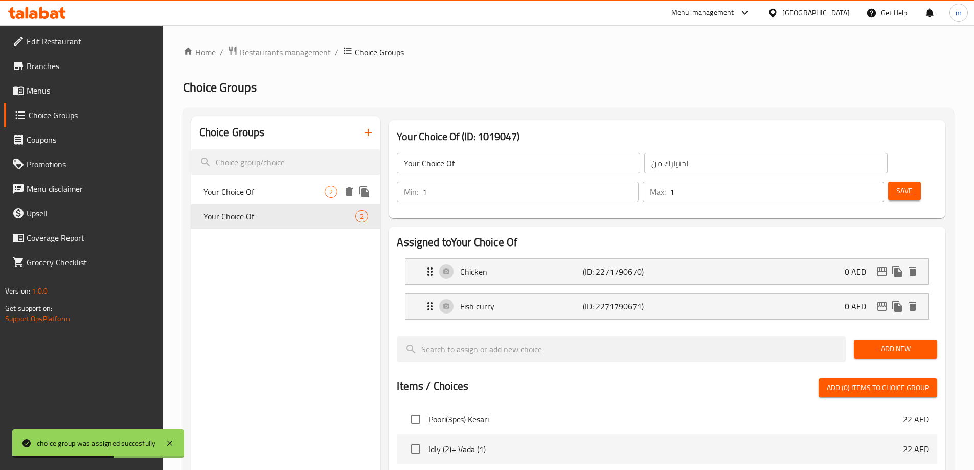
drag, startPoint x: 282, startPoint y: 186, endPoint x: 290, endPoint y: 195, distance: 12.4
click at [282, 186] on span "Your Choice Of" at bounding box center [265, 192] width 122 height 12
type input "Your Choice Of"
type input "اختيارك من"
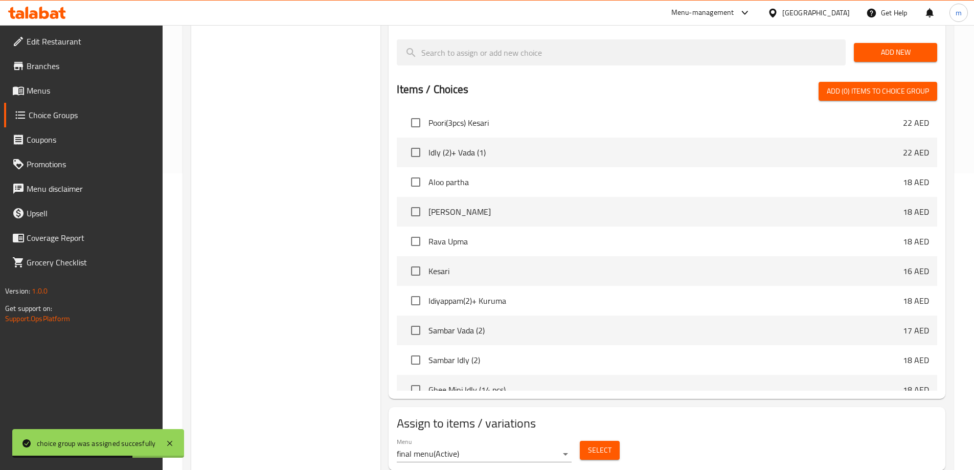
scroll to position [301, 0]
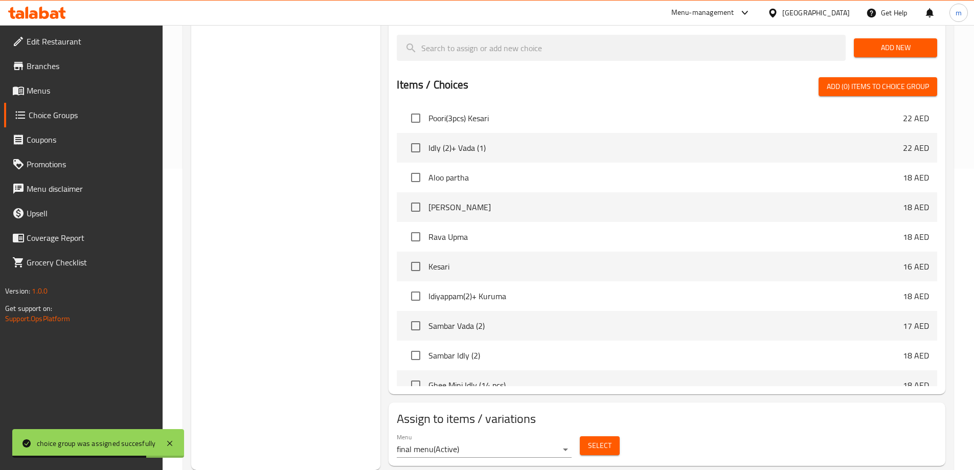
click at [614, 436] on button "Select" at bounding box center [600, 445] width 40 height 19
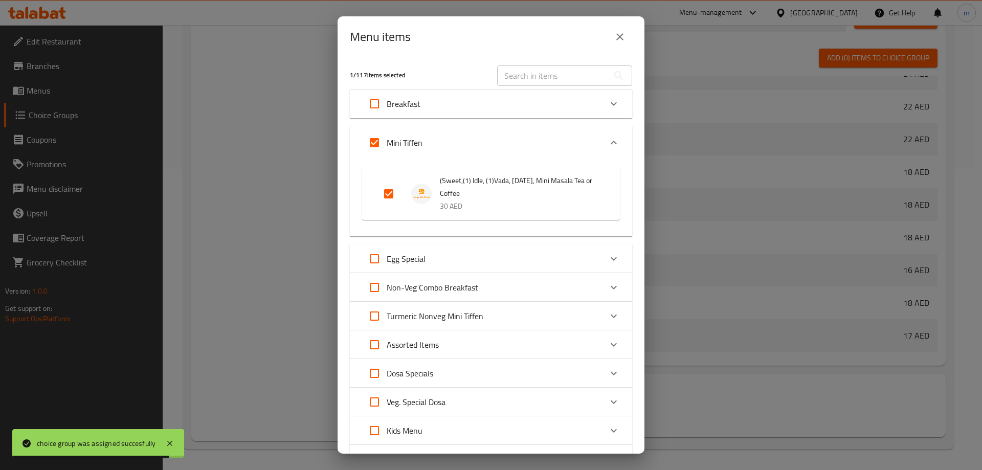
click at [550, 118] on div "Breakfast" at bounding box center [491, 104] width 282 height 29
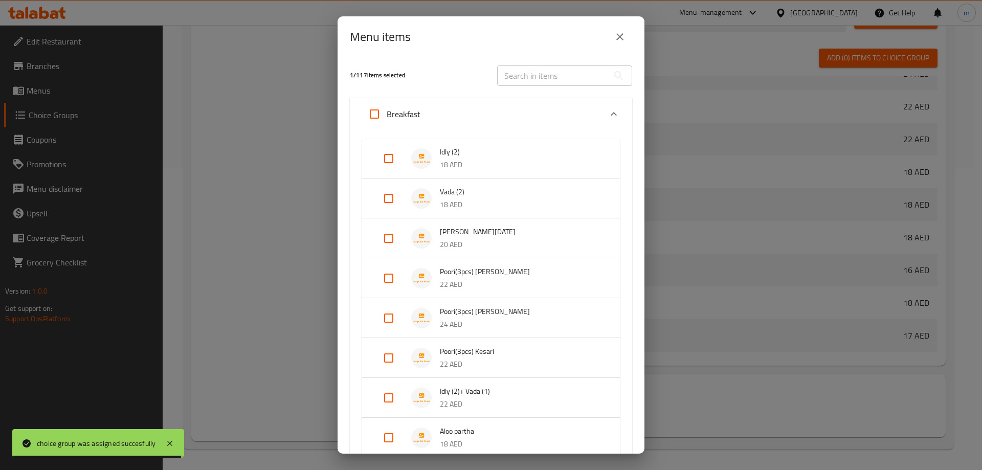
click at [557, 73] on input "text" at bounding box center [553, 75] width 112 height 20
paste input "Kothu Parotta Tea or Coffee"
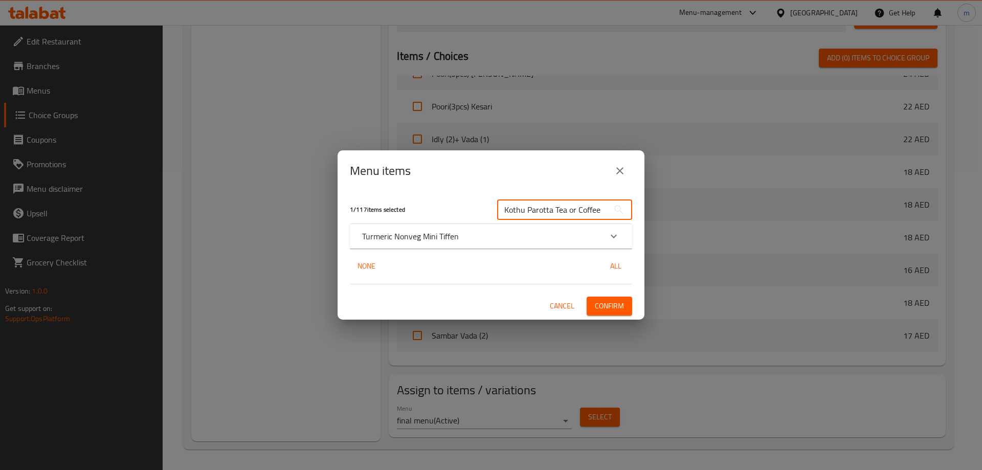
type input "Kothu Parotta Tea or Coffee"
click at [503, 227] on div "Turmeric Nonveg Mini Tiffen" at bounding box center [491, 236] width 282 height 25
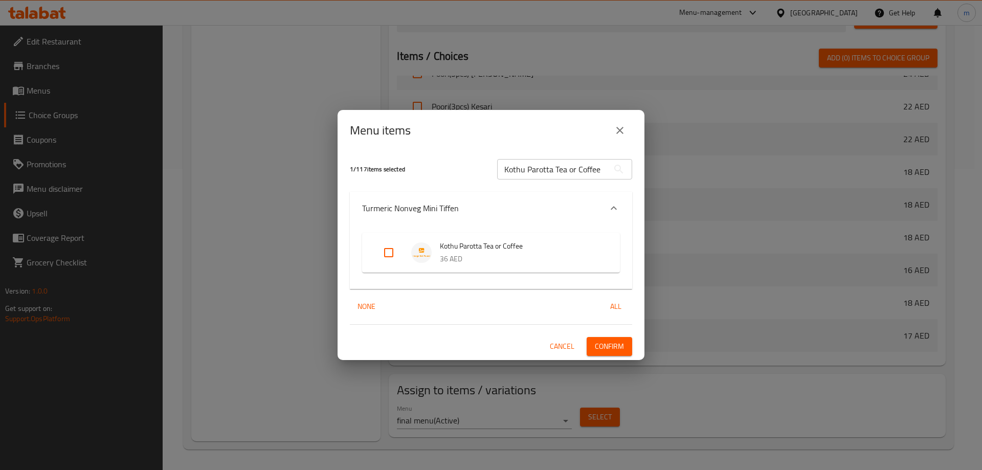
click at [436, 236] on li "Kothu Parotta Tea or Coffee 36 AED" at bounding box center [490, 253] width 233 height 36
click at [384, 260] on input "Expand" at bounding box center [388, 252] width 25 height 25
checkbox input "true"
click at [620, 348] on span "Confirm" at bounding box center [609, 346] width 29 height 13
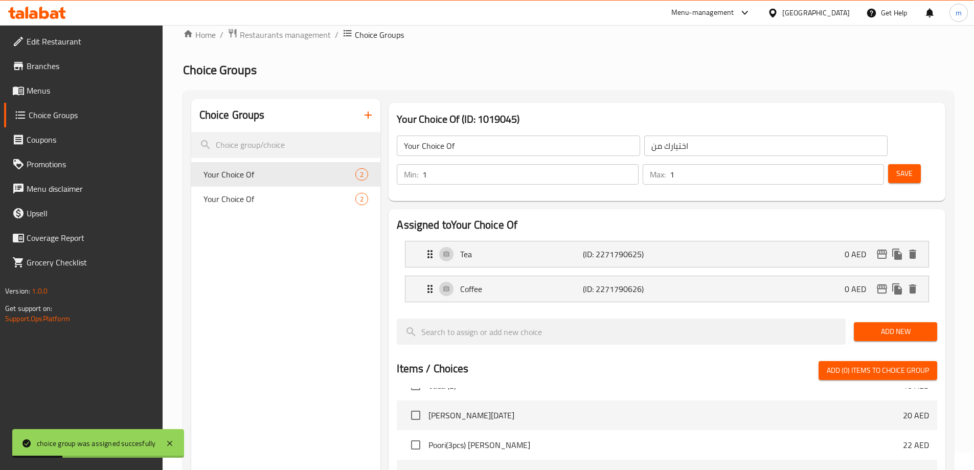
scroll to position [0, 0]
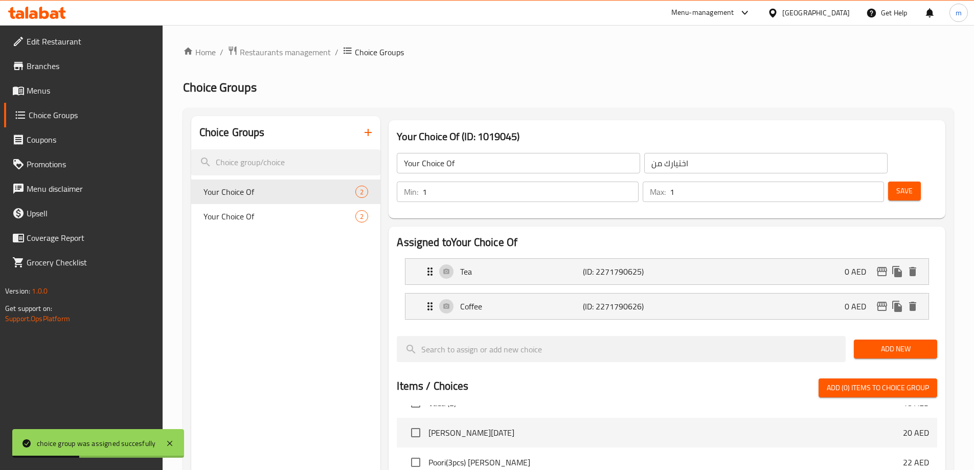
click at [352, 138] on div "Choice Groups" at bounding box center [286, 132] width 190 height 33
click at [368, 131] on icon "button" at bounding box center [368, 132] width 12 height 12
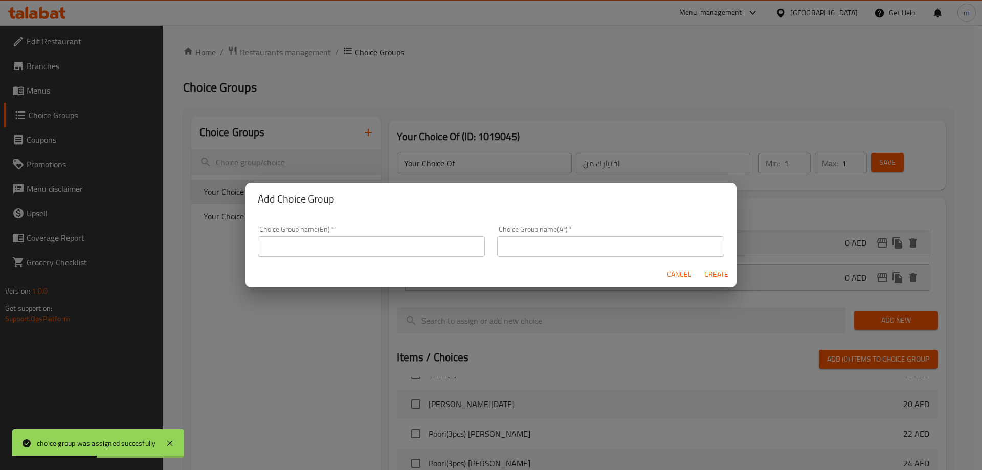
click at [346, 242] on input "text" at bounding box center [371, 246] width 227 height 20
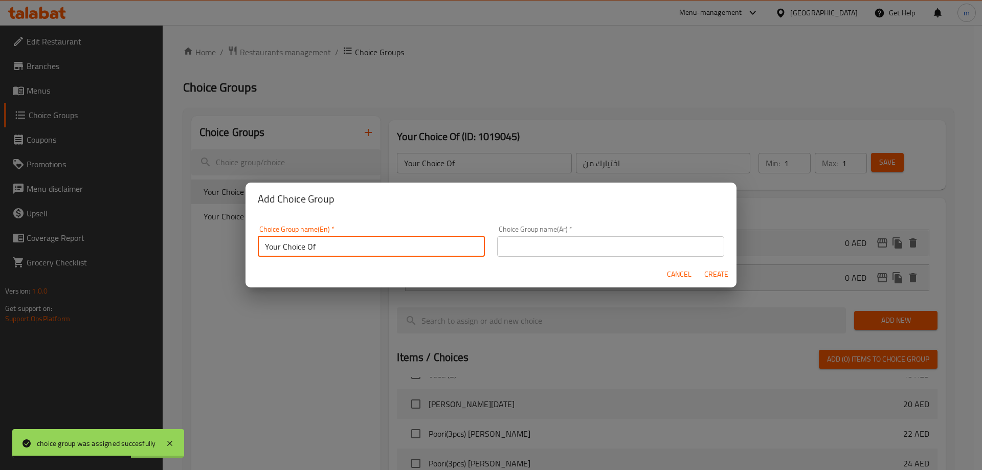
type input "Your Choice Of"
click at [588, 255] on input "text" at bounding box center [610, 246] width 227 height 20
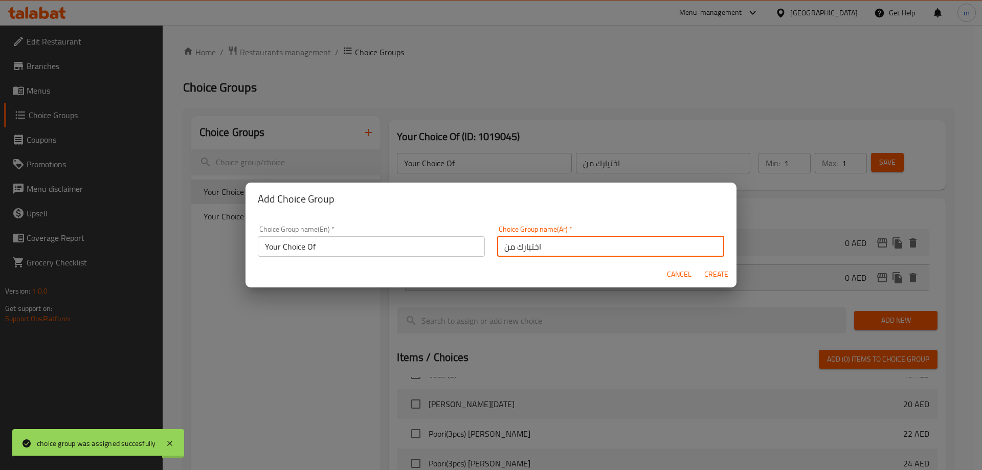
type input "اختيارك من"
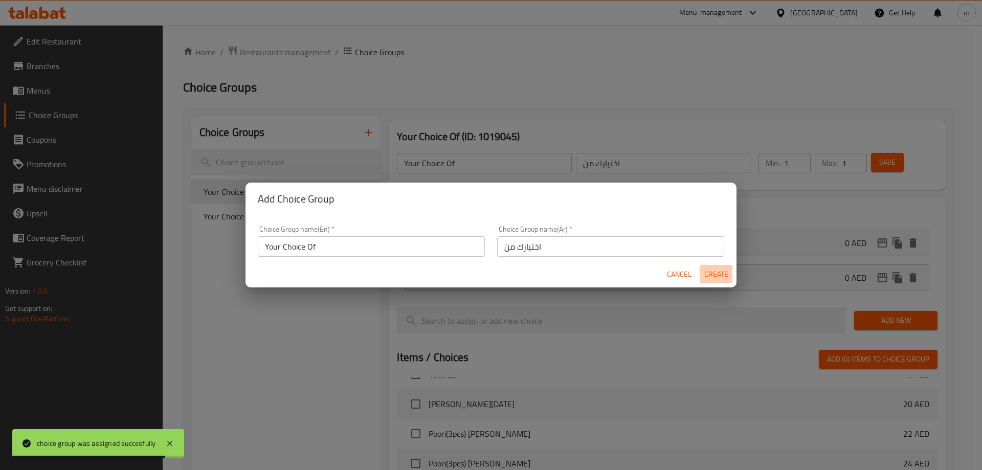
click at [709, 270] on span "Create" at bounding box center [716, 274] width 25 height 13
type input "Your Choice Of"
type input "اختيارك من"
type input "0"
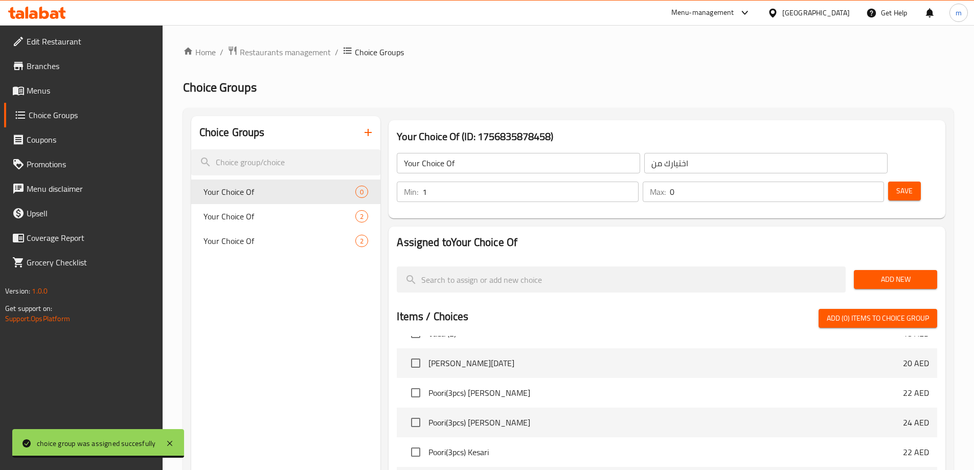
type input "1"
click at [638, 182] on input "1" at bounding box center [531, 192] width 216 height 20
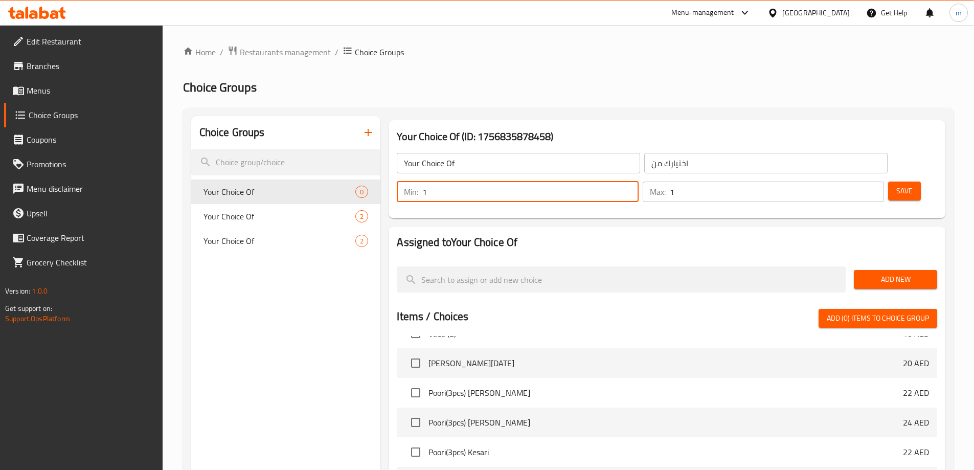
type input "1"
click at [856, 182] on input "1" at bounding box center [777, 192] width 214 height 20
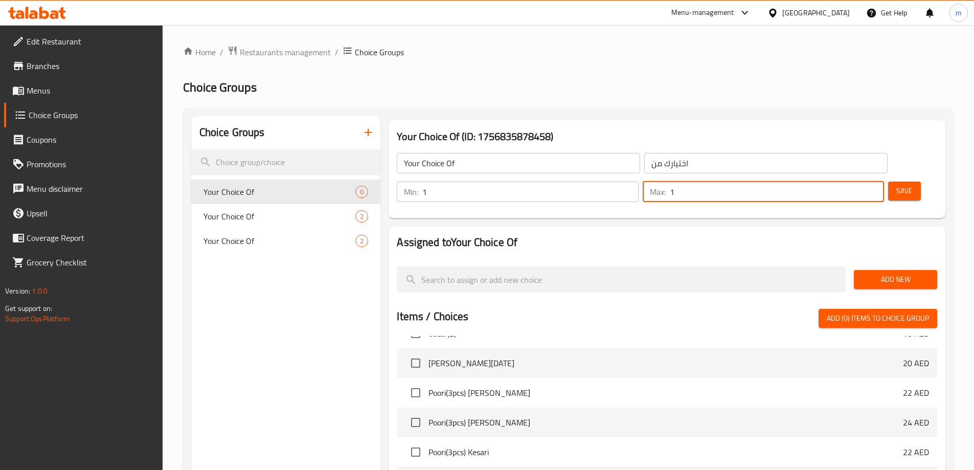
click at [888, 262] on div "Add New" at bounding box center [896, 279] width 92 height 34
click at [890, 273] on span "Add New" at bounding box center [895, 279] width 67 height 13
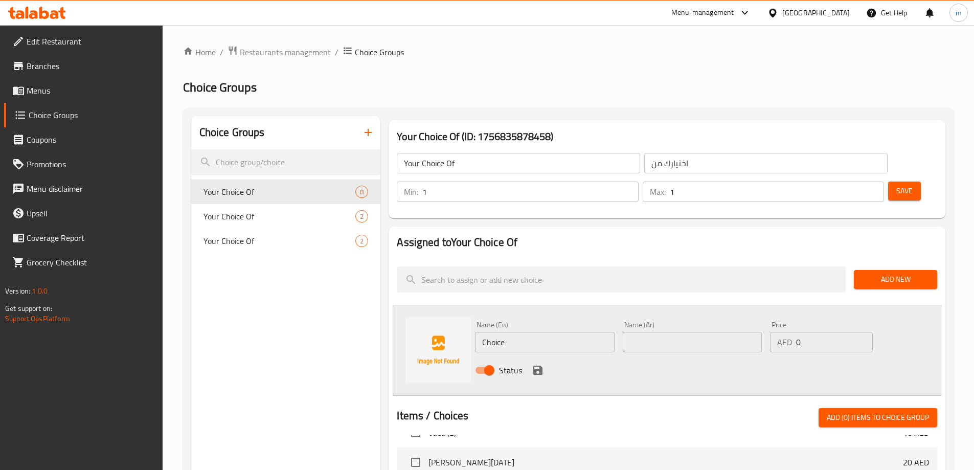
click at [481, 332] on input "Choice" at bounding box center [544, 342] width 139 height 20
type input "Sambar"
click at [646, 332] on input "text" at bounding box center [692, 342] width 139 height 20
type input "سامبر"
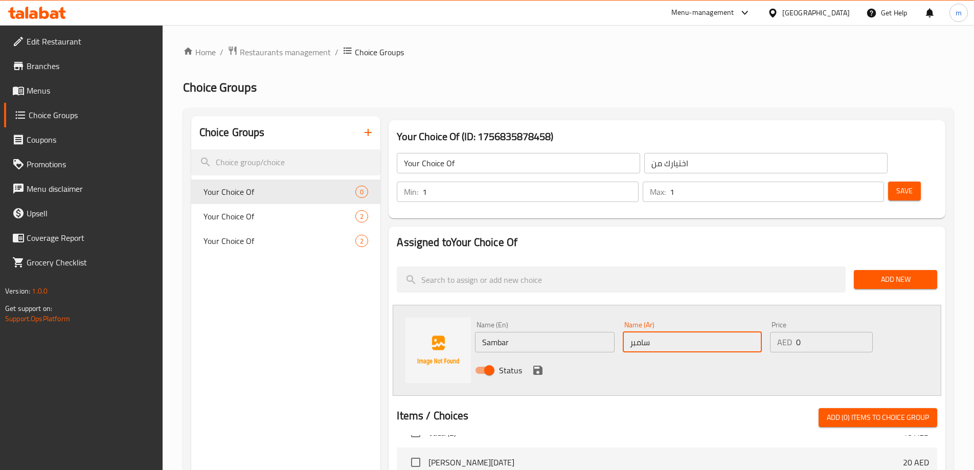
click at [532, 364] on icon "save" at bounding box center [538, 370] width 12 height 12
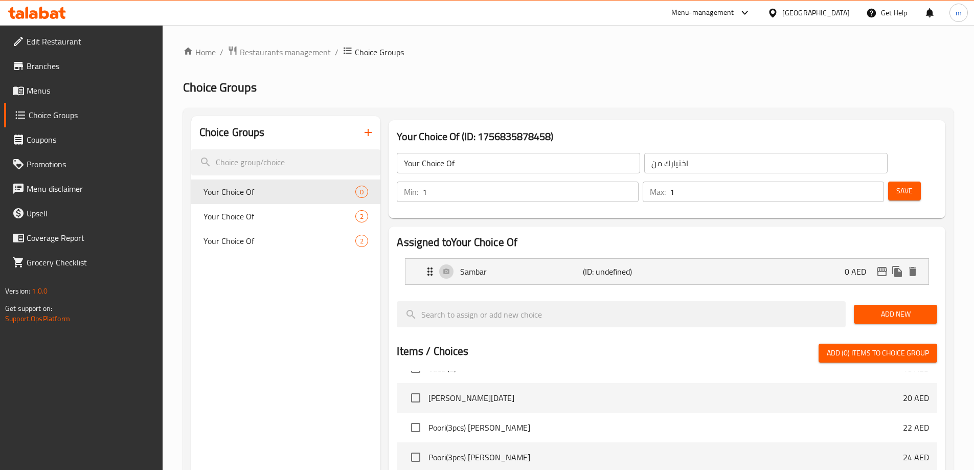
click at [867, 308] on span "Add New" at bounding box center [895, 314] width 67 height 13
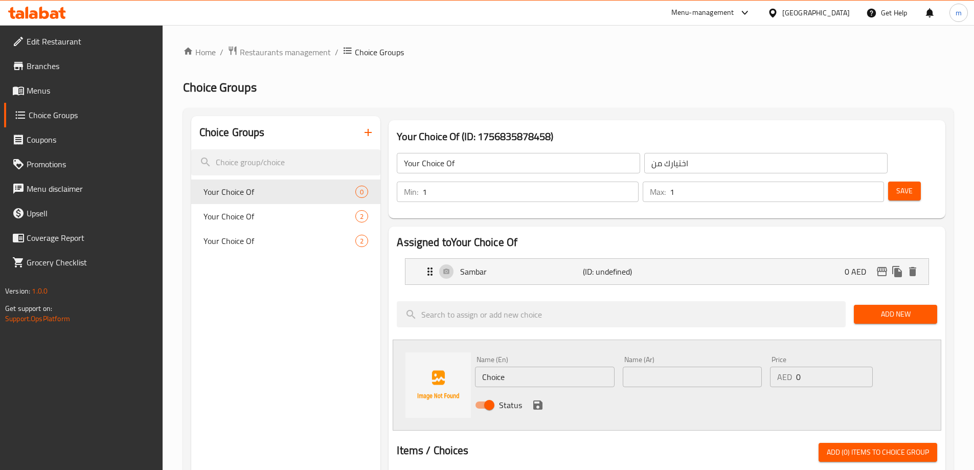
click at [525, 367] on input "Choice" at bounding box center [544, 377] width 139 height 20
type input "Chutney"
click at [644, 367] on input "text" at bounding box center [692, 377] width 139 height 20
type input "شوتني"
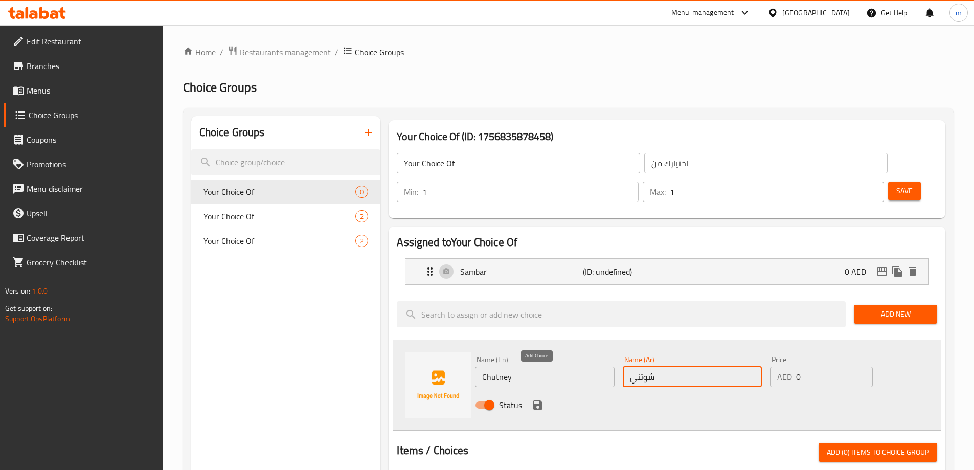
click at [539, 399] on icon "save" at bounding box center [538, 405] width 12 height 12
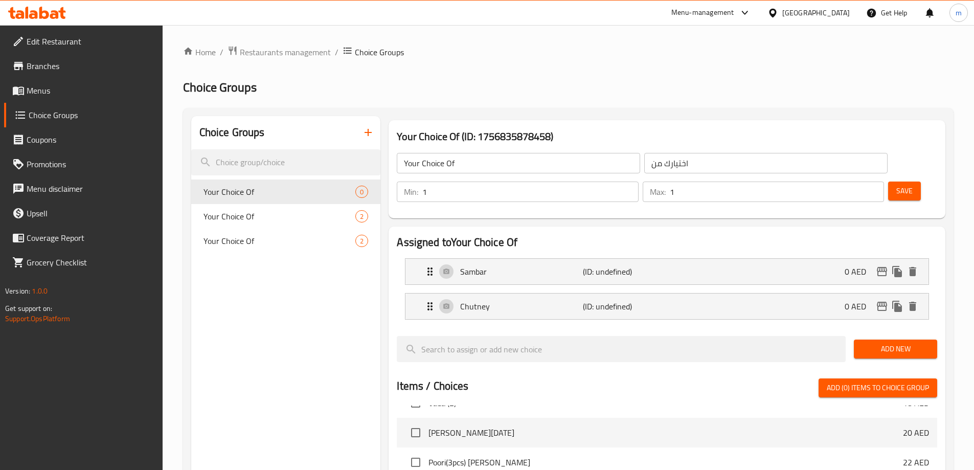
click at [873, 175] on div "Min: 1 ​ Max: 1 ​ Save" at bounding box center [665, 191] width 549 height 33
click at [886, 180] on div "Save" at bounding box center [908, 192] width 45 height 25
click at [897, 185] on span "Save" at bounding box center [905, 191] width 16 height 13
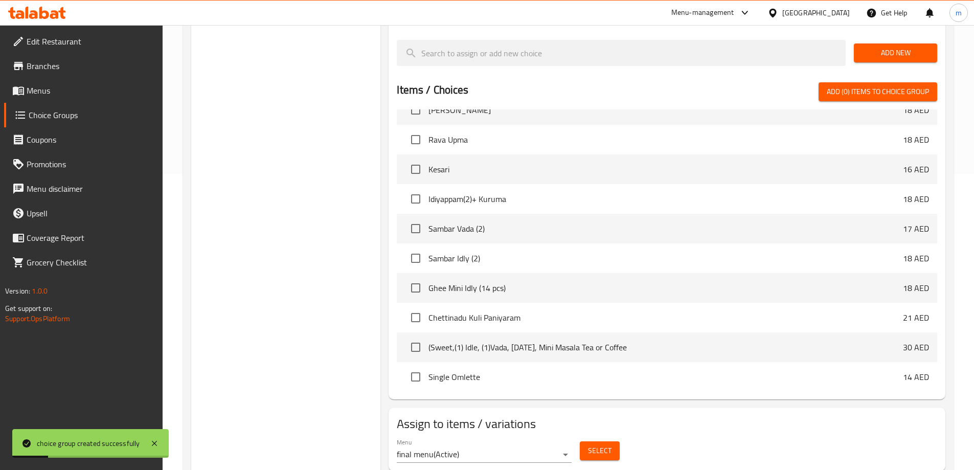
scroll to position [301, 0]
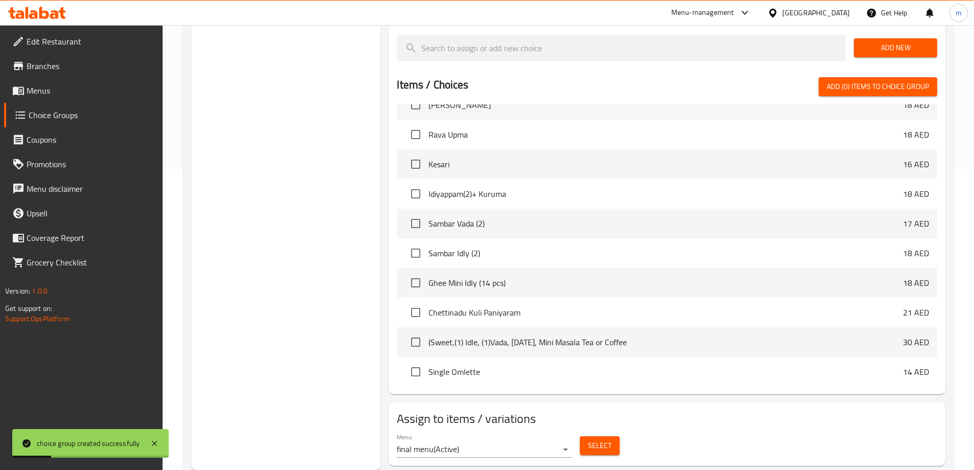
click at [606, 436] on button "Select" at bounding box center [600, 445] width 40 height 19
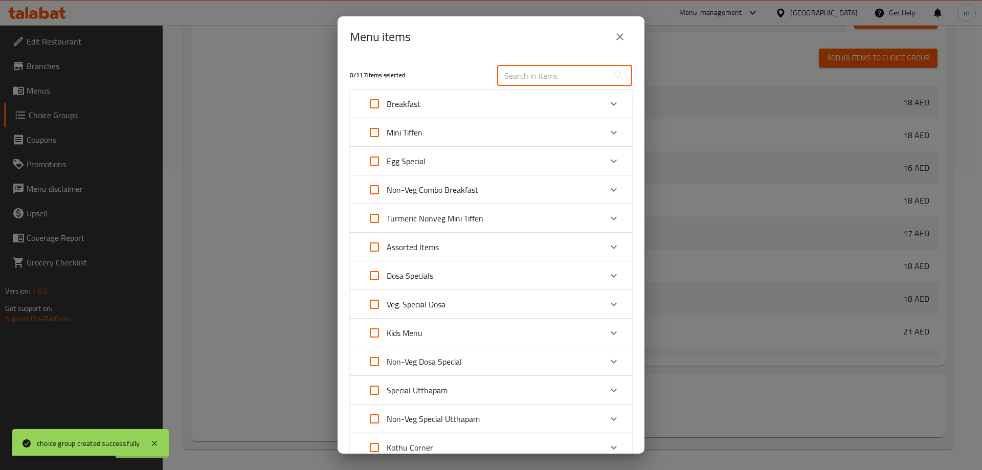
click at [567, 69] on input "text" at bounding box center [553, 75] width 112 height 20
paste input "Vada (1)"
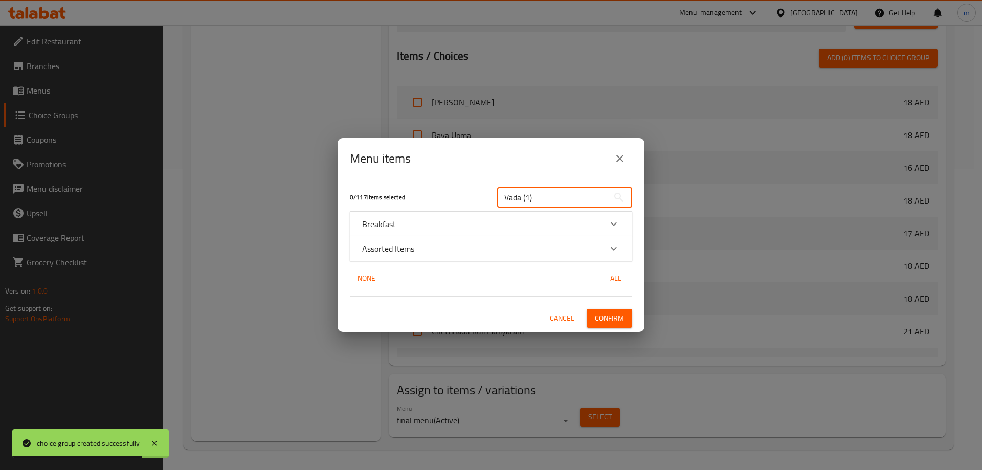
type input "Vada (1)"
click at [447, 242] on div "Assorted Items" at bounding box center [481, 248] width 239 height 12
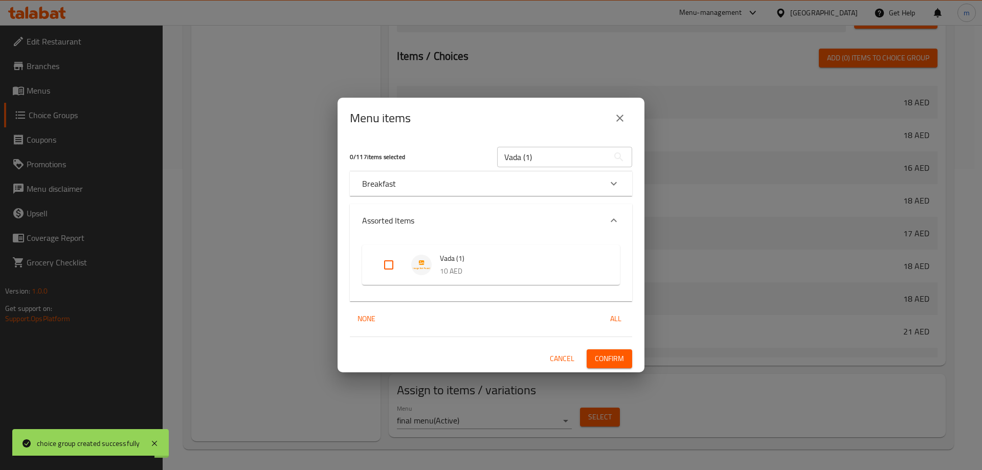
click at [392, 267] on input "Expand" at bounding box center [388, 265] width 25 height 25
checkbox input "true"
click at [618, 362] on span "Confirm" at bounding box center [609, 358] width 29 height 13
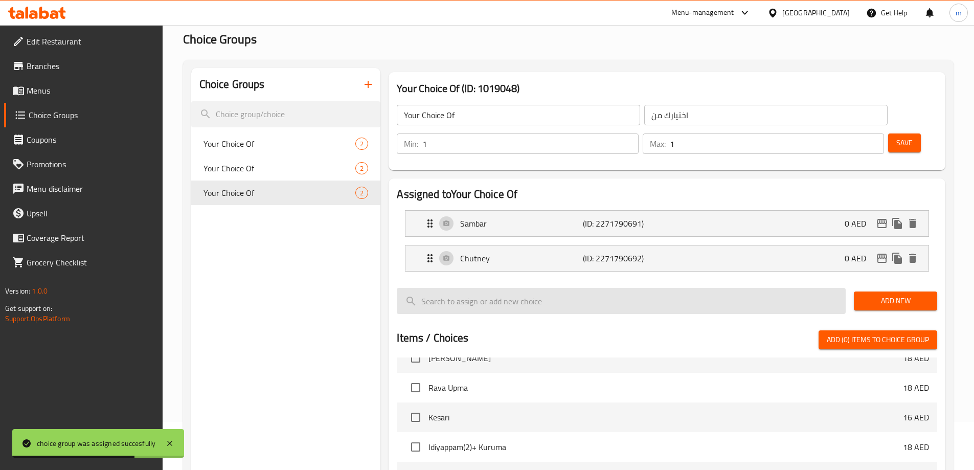
scroll to position [46, 0]
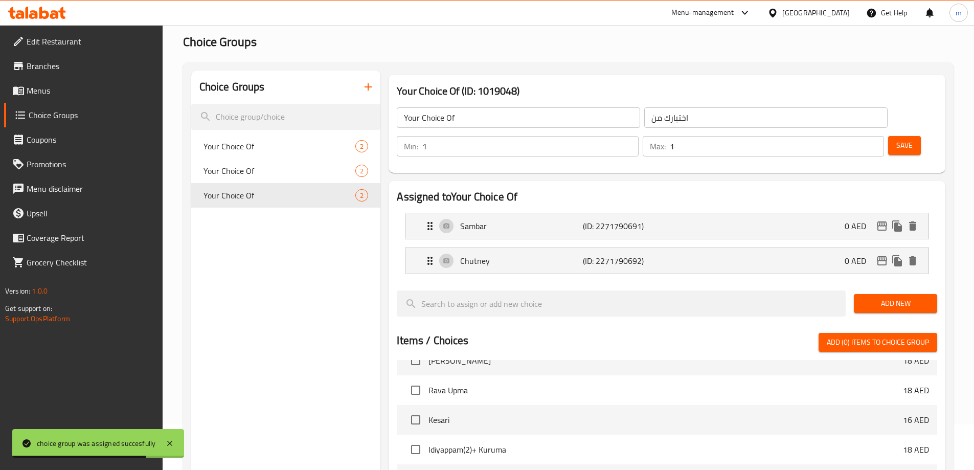
click at [371, 88] on icon "button" at bounding box center [368, 87] width 12 height 12
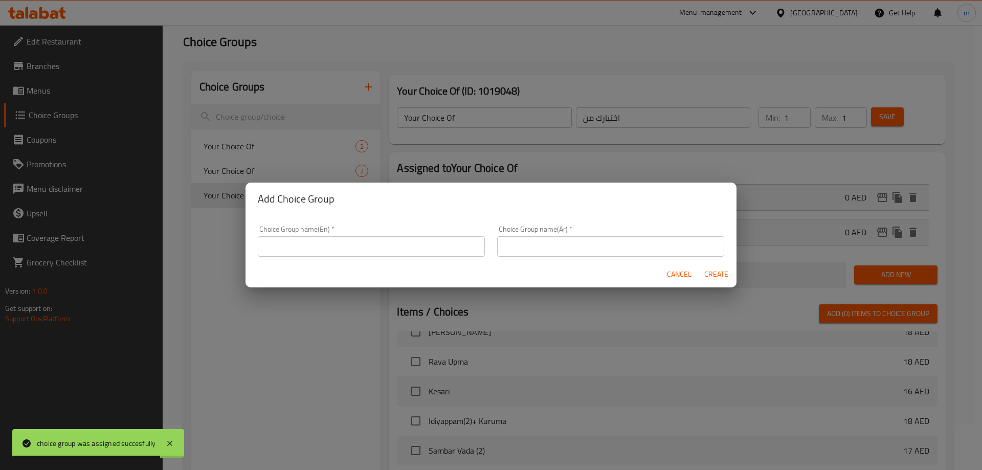
click at [357, 245] on input "text" at bounding box center [371, 246] width 227 height 20
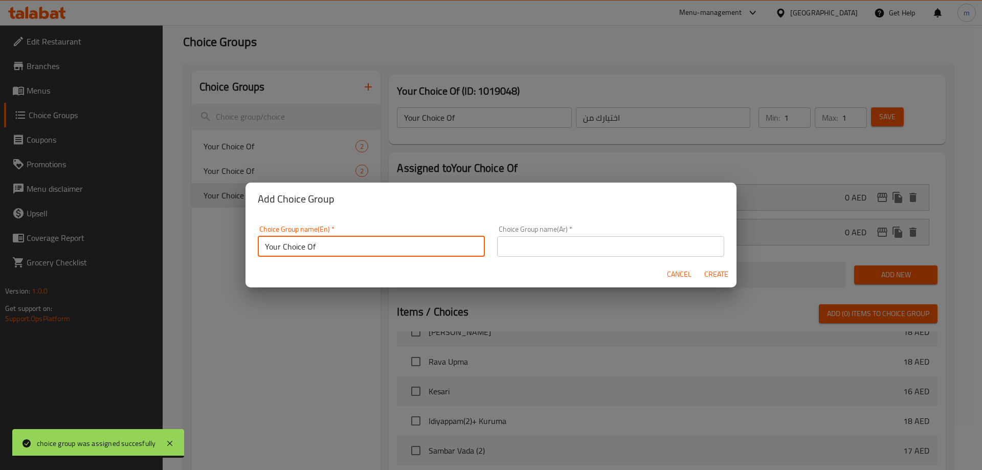
type input "Your Choice Of"
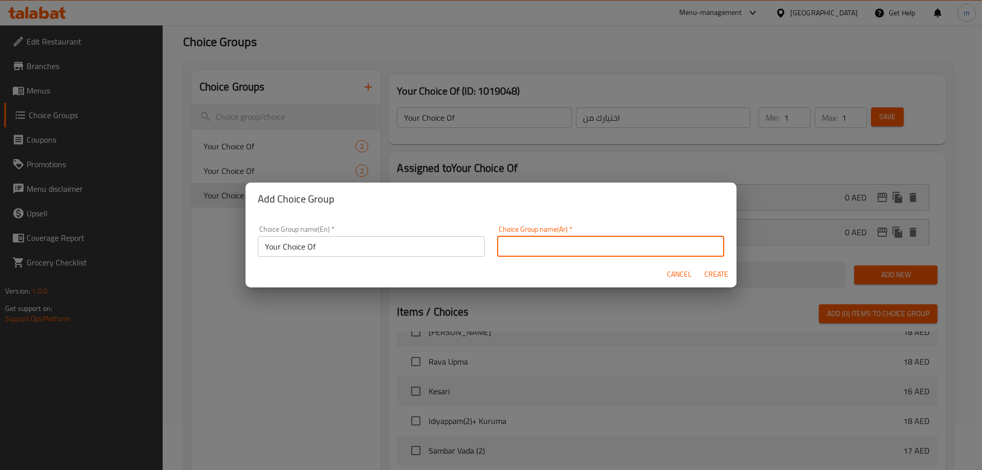
drag, startPoint x: 610, startPoint y: 251, endPoint x: 608, endPoint y: 256, distance: 5.7
click at [610, 251] on input "text" at bounding box center [610, 246] width 227 height 20
type input "اختيارك من"
click at [700, 271] on button "Create" at bounding box center [716, 274] width 33 height 19
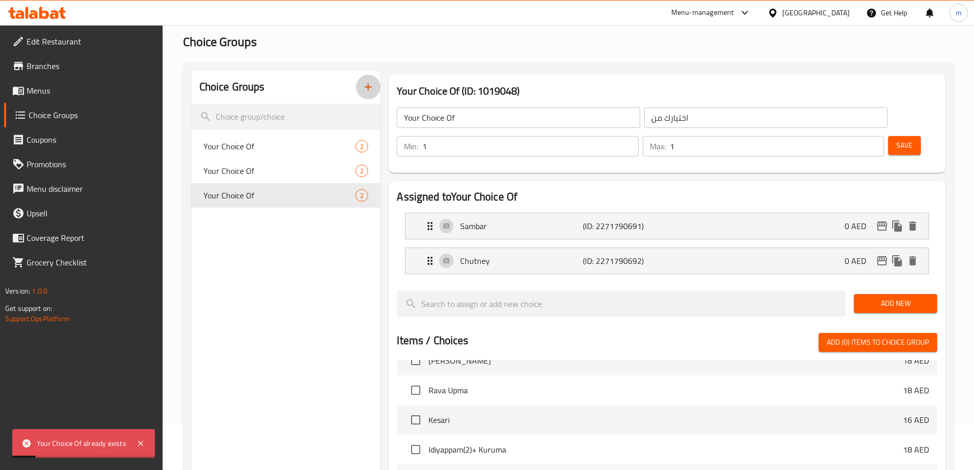
click at [364, 90] on icon "button" at bounding box center [368, 87] width 12 height 12
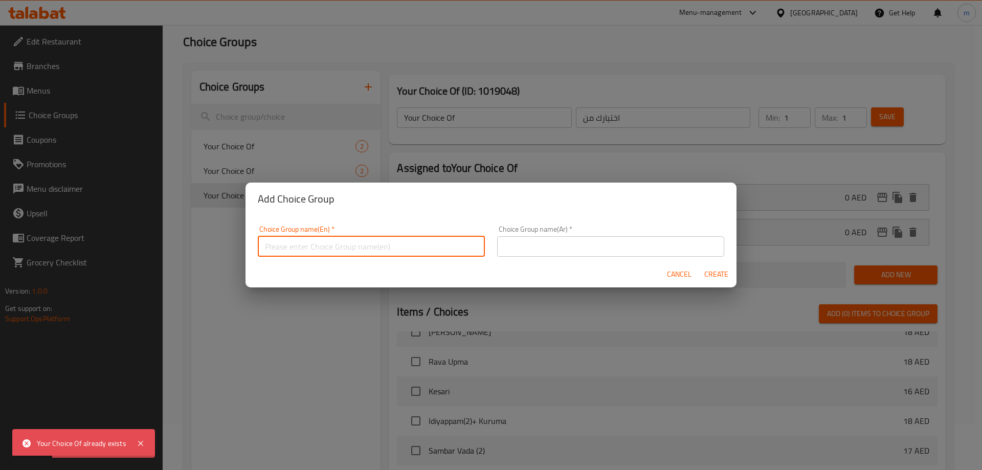
click at [364, 250] on input "text" at bounding box center [371, 246] width 227 height 20
type input "Your Choice Of"
click at [570, 242] on input "text" at bounding box center [610, 246] width 227 height 20
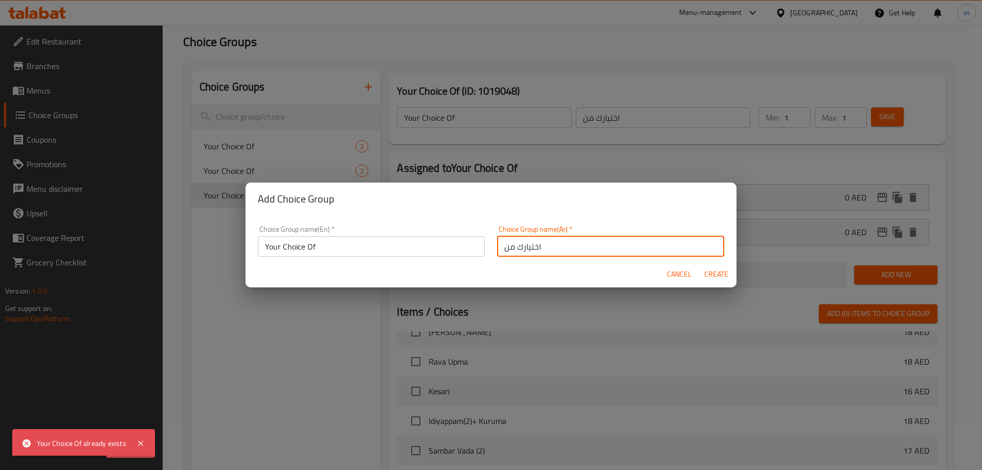
type input "اختيارك من"
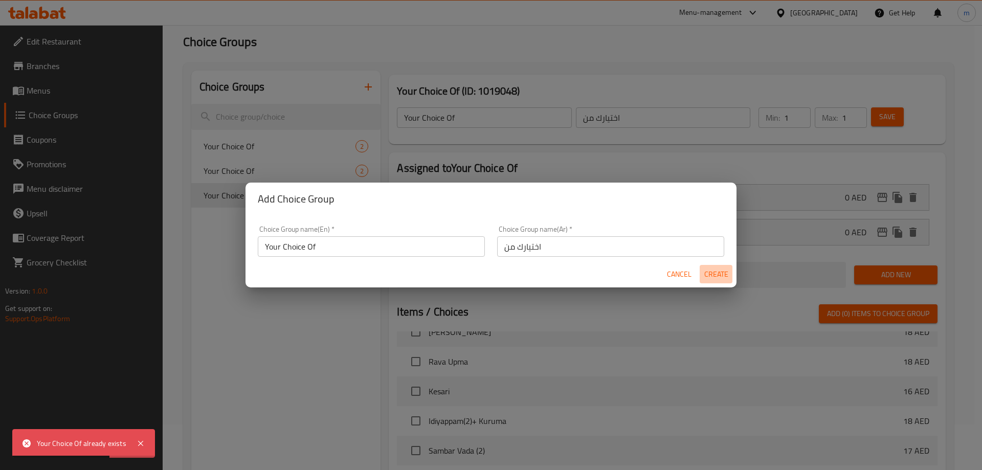
click at [708, 280] on span "Create" at bounding box center [716, 274] width 25 height 13
type input "Your Choice Of"
type input "اختيارك من"
type input "0"
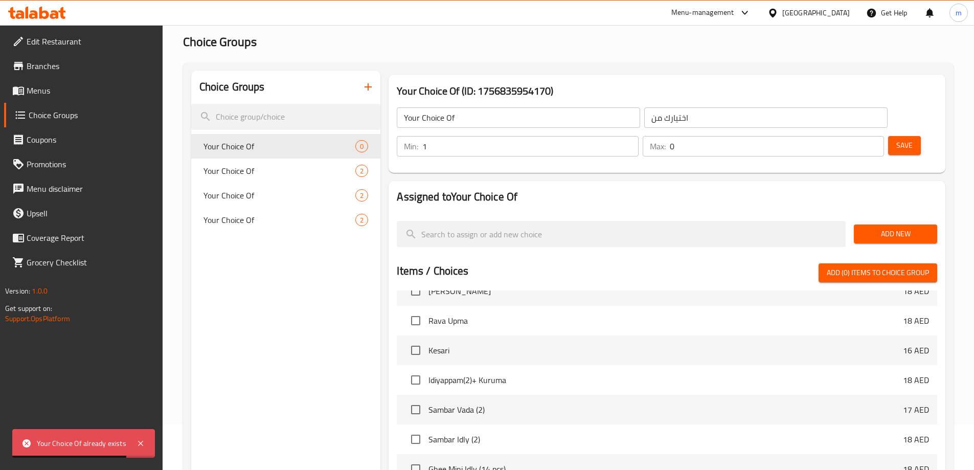
type input "1"
click at [638, 136] on input "1" at bounding box center [531, 146] width 216 height 20
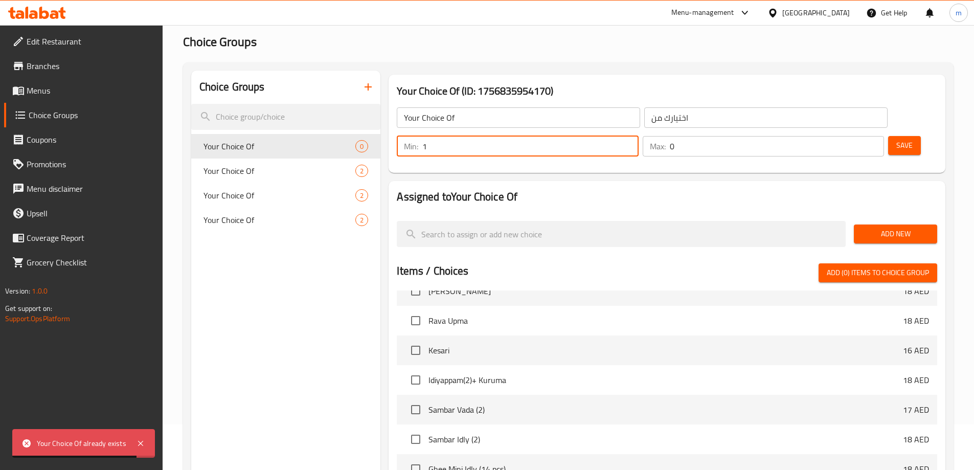
type input "1"
click at [856, 136] on input "1" at bounding box center [777, 146] width 214 height 20
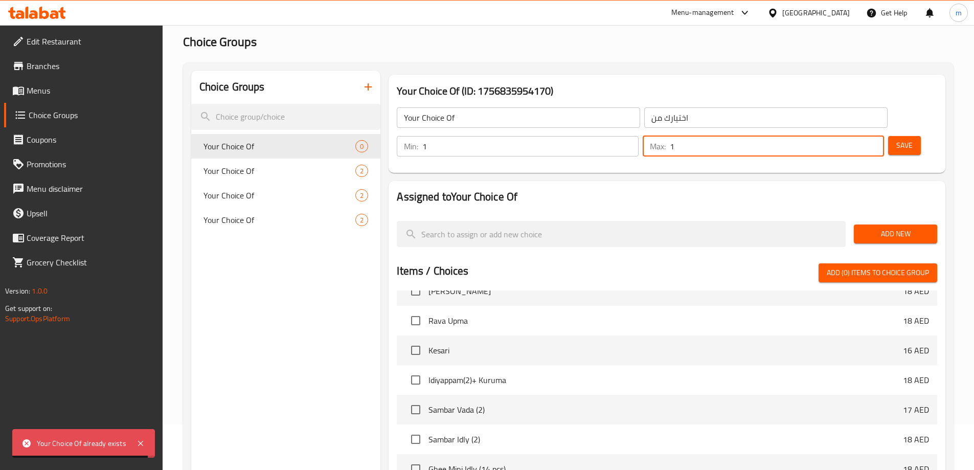
click at [893, 225] on button "Add New" at bounding box center [895, 234] width 83 height 19
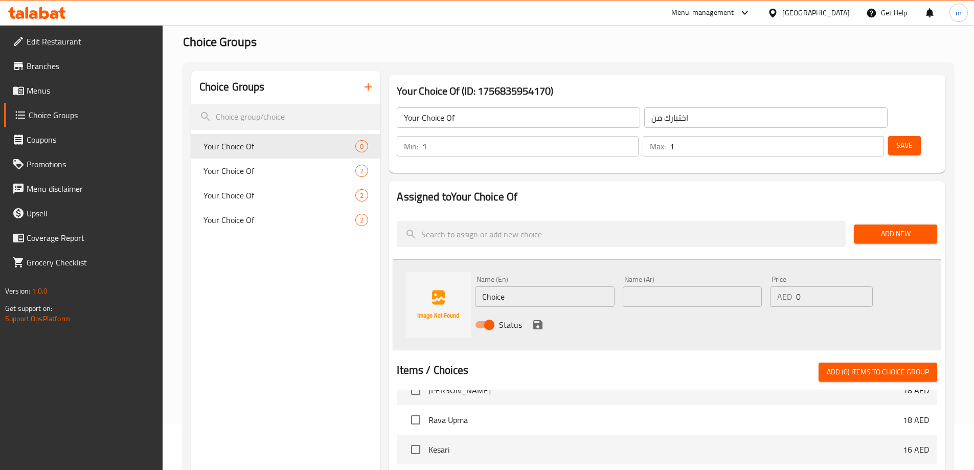
click at [554, 286] on input "Choice" at bounding box center [544, 296] width 139 height 20
type input "S"
type input "Stuffed"
click at [694, 286] on input "text" at bounding box center [692, 296] width 139 height 20
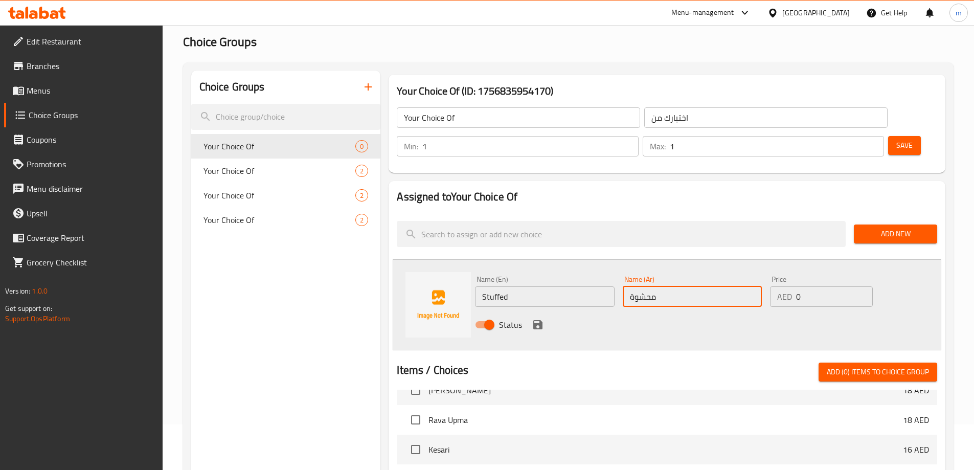
type input "محشوة"
click at [535, 320] on icon "save" at bounding box center [538, 324] width 9 height 9
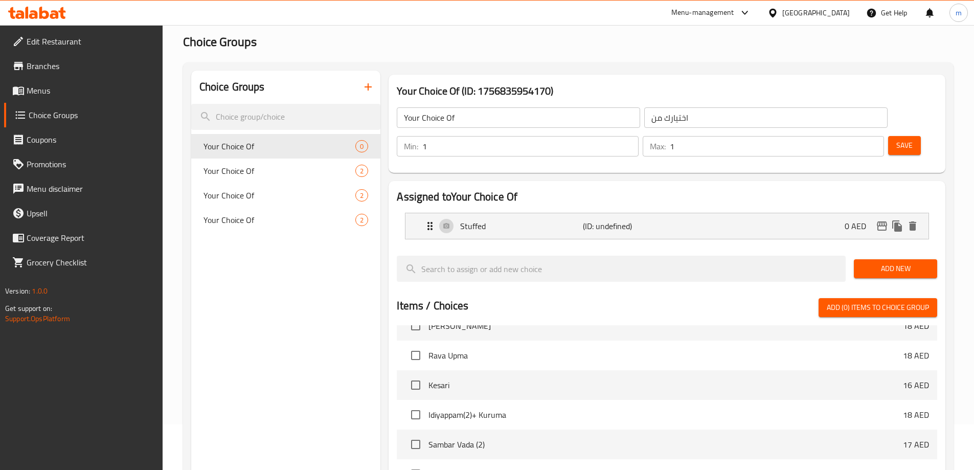
click at [866, 252] on div "Add New" at bounding box center [896, 269] width 92 height 34
click at [894, 262] on span "Add New" at bounding box center [895, 268] width 67 height 13
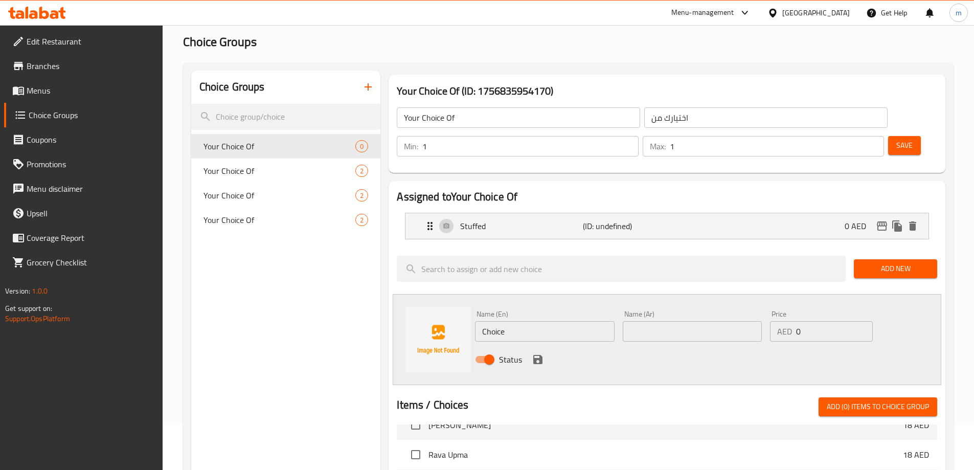
click at [531, 321] on input "Choice" at bounding box center [544, 331] width 139 height 20
type input "ف"
type input "Topped"
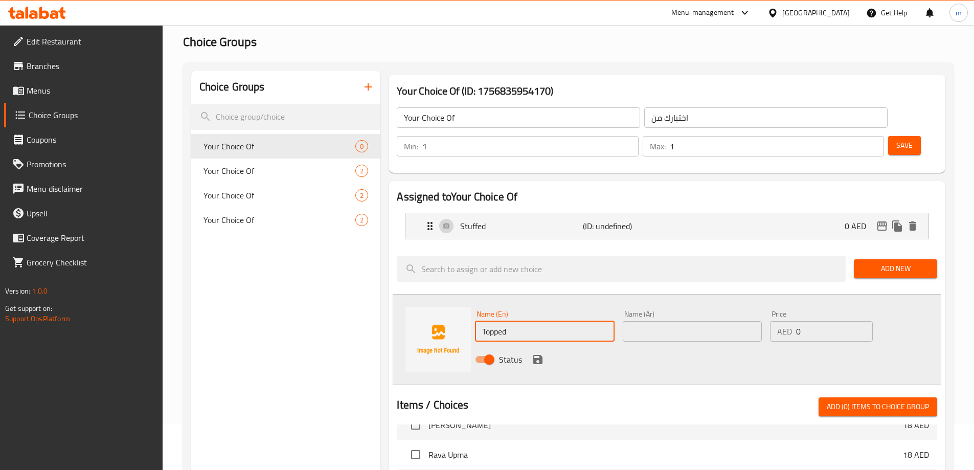
click at [658, 321] on input "text" at bounding box center [692, 331] width 139 height 20
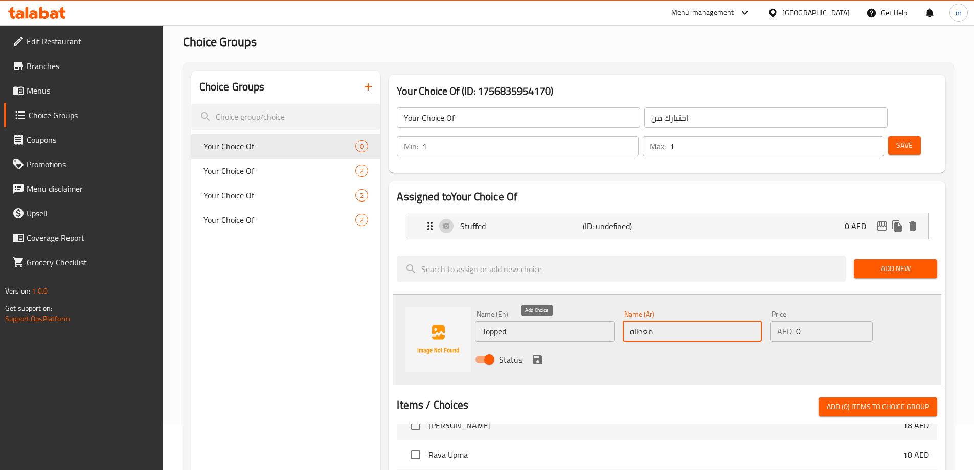
type input "مغطاه"
click at [541, 355] on icon "save" at bounding box center [538, 359] width 9 height 9
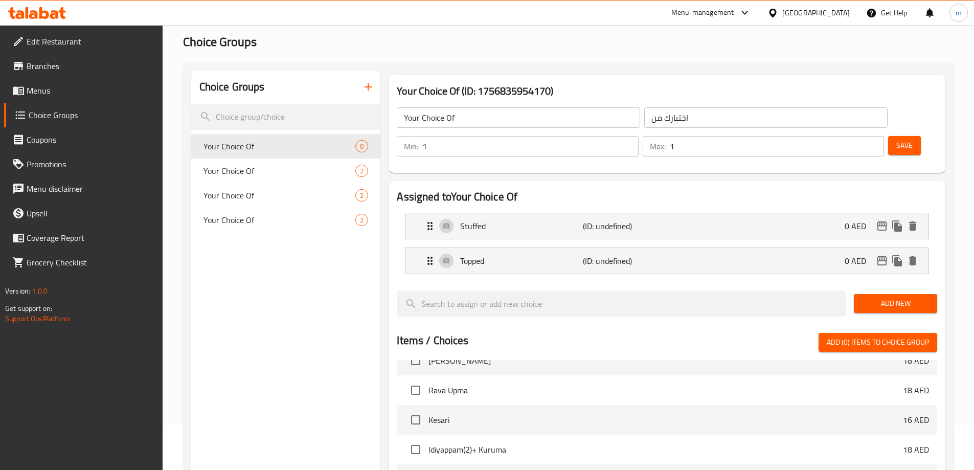
click at [897, 139] on span "Save" at bounding box center [905, 145] width 16 height 13
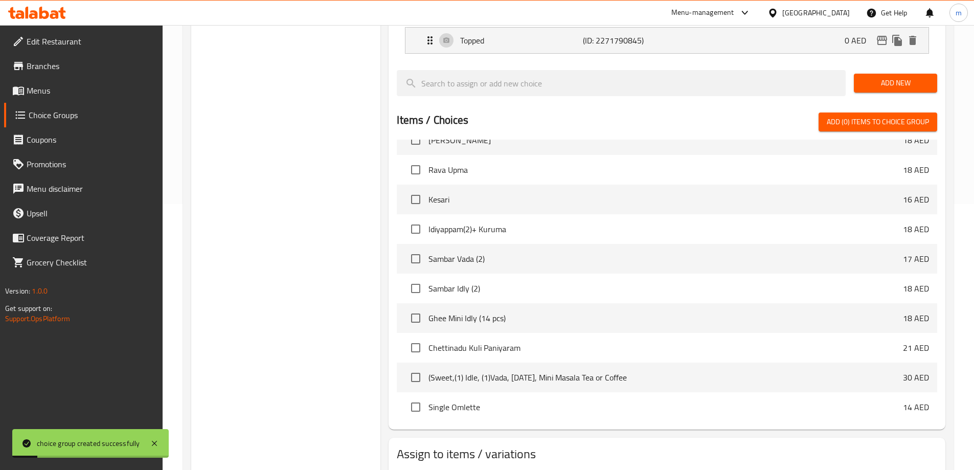
scroll to position [301, 0]
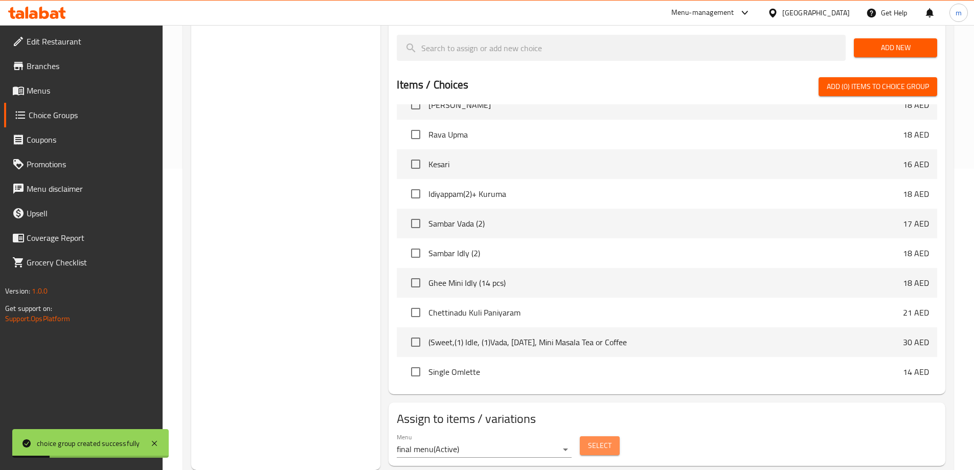
click at [598, 439] on span "Select" at bounding box center [600, 445] width 24 height 13
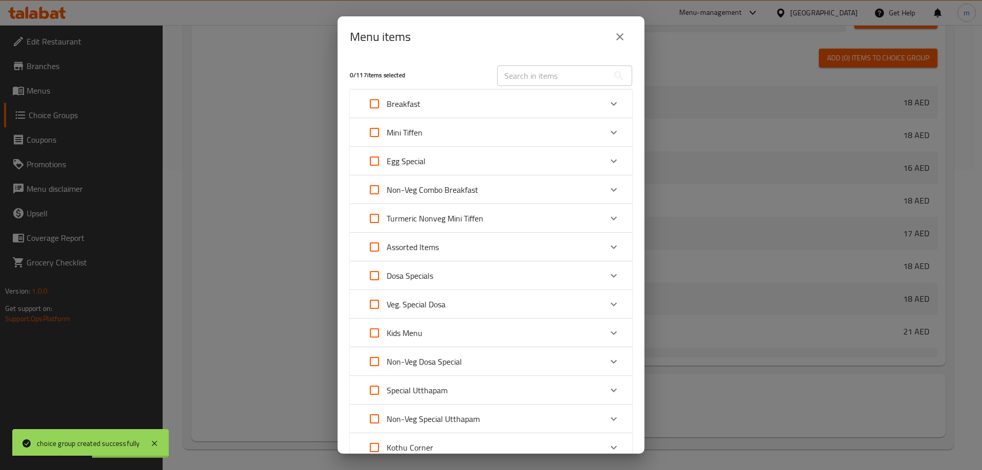
click at [513, 72] on input "text" at bounding box center [553, 75] width 112 height 20
paste input "Cheese Dosa"
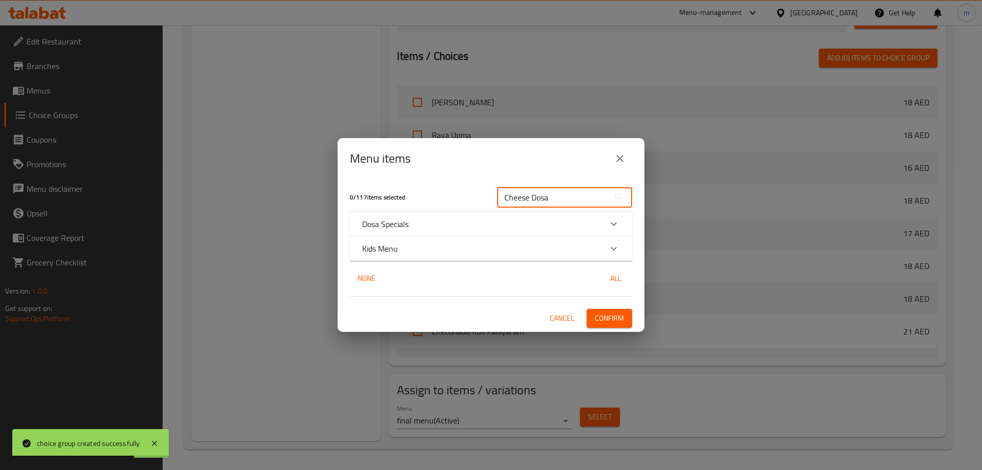
type input "Cheese Dosa"
click at [414, 219] on div "Dosa Specials" at bounding box center [481, 224] width 239 height 12
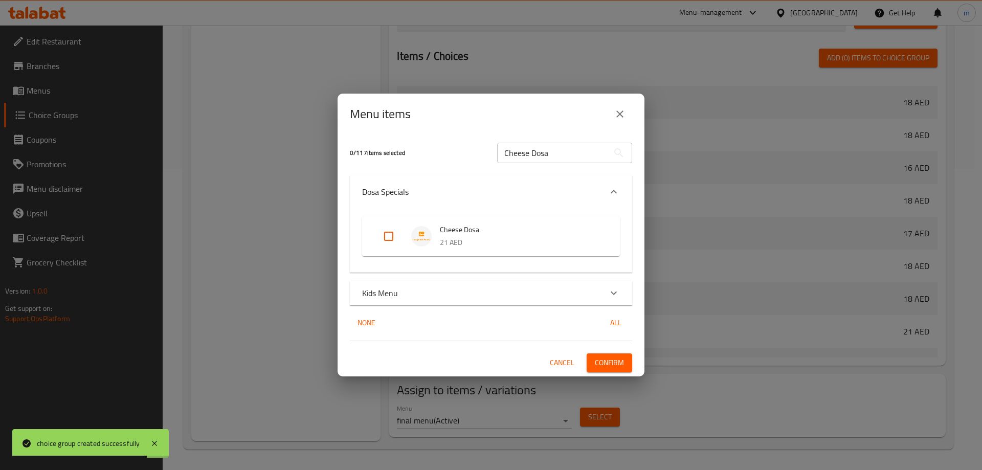
click at [365, 245] on div "Cheese Dosa 21 AED" at bounding box center [491, 236] width 258 height 40
click at [385, 240] on input "Expand" at bounding box center [388, 236] width 25 height 25
checkbox input "true"
click at [600, 361] on span "Confirm" at bounding box center [609, 363] width 29 height 13
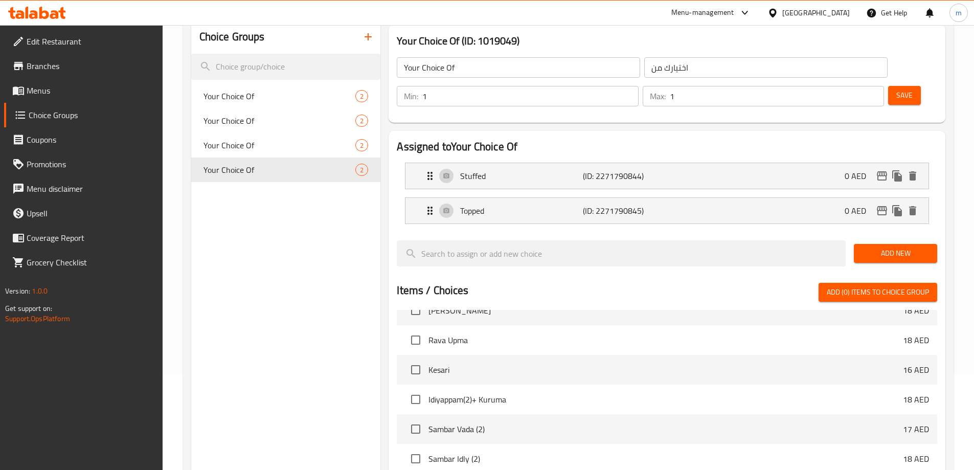
scroll to position [0, 0]
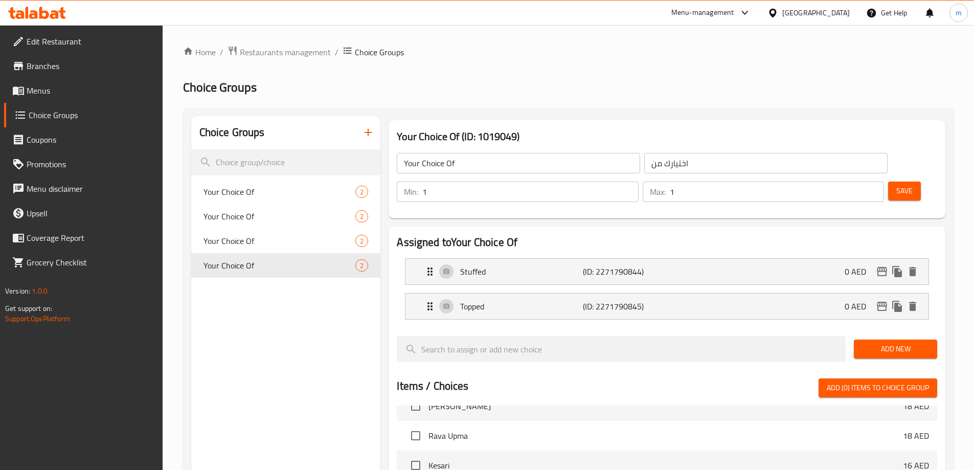
click at [64, 96] on span "Menus" at bounding box center [91, 90] width 128 height 12
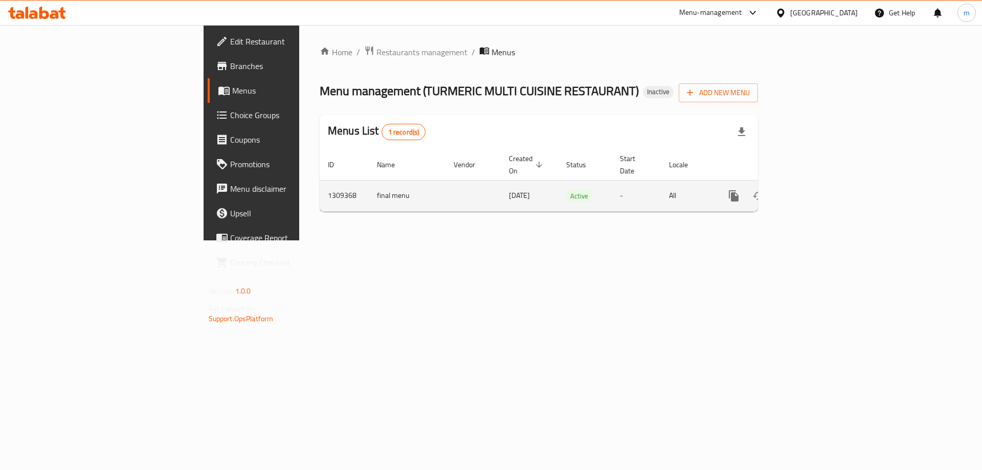
click at [820, 192] on link "enhanced table" at bounding box center [807, 196] width 25 height 25
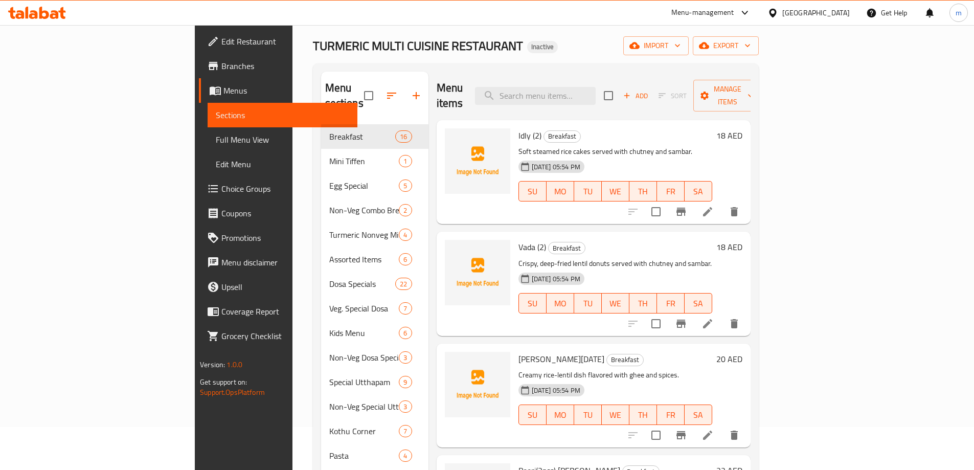
scroll to position [41, 0]
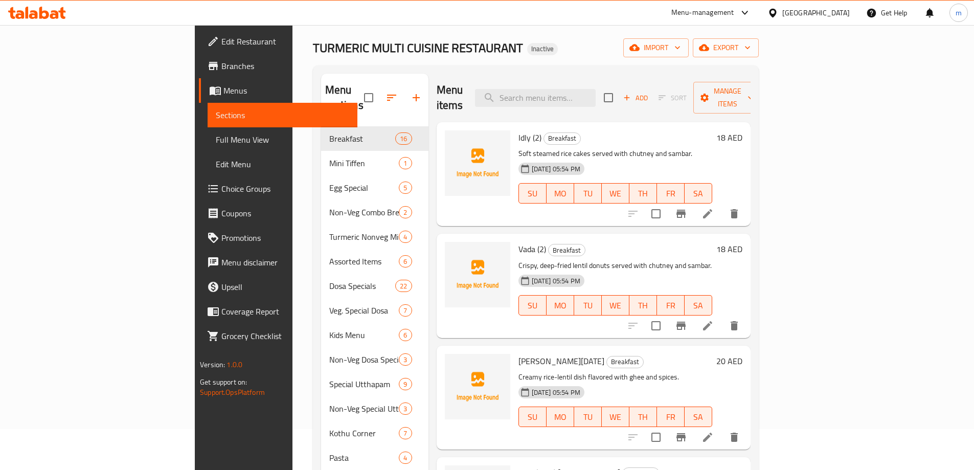
click at [208, 134] on link "Full Menu View" at bounding box center [283, 139] width 150 height 25
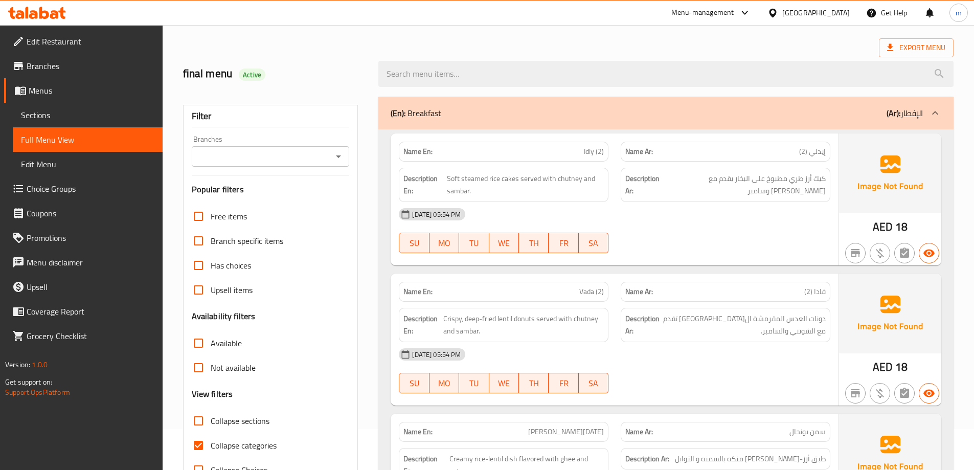
click at [272, 440] on span "Collapse categories" at bounding box center [244, 445] width 66 height 12
click at [211, 440] on input "Collapse categories" at bounding box center [198, 445] width 25 height 25
checkbox input "false"
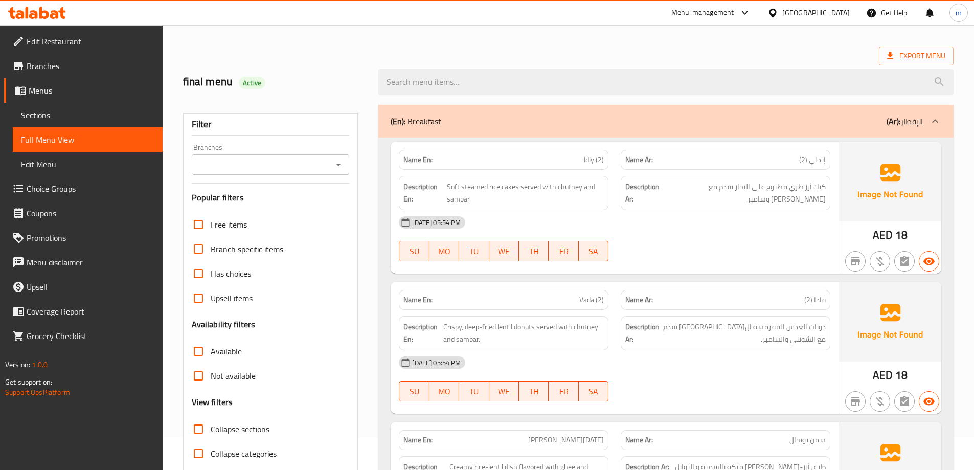
scroll to position [51, 0]
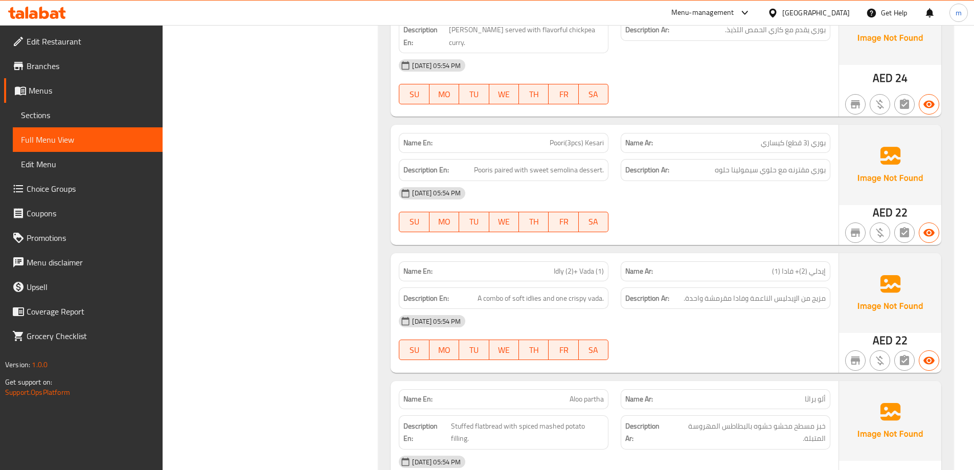
scroll to position [0, 0]
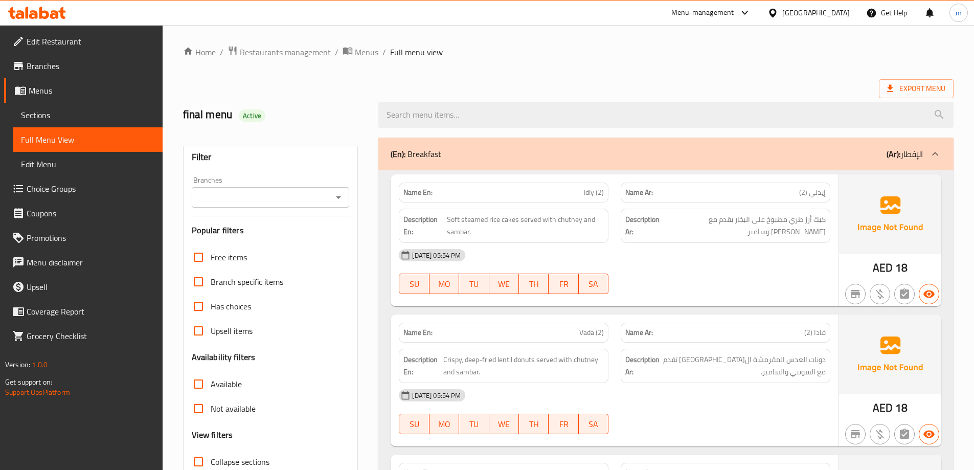
click at [799, 269] on div "[DATE] 05:54 PM SU MO TU WE TH FR SA" at bounding box center [615, 271] width 444 height 57
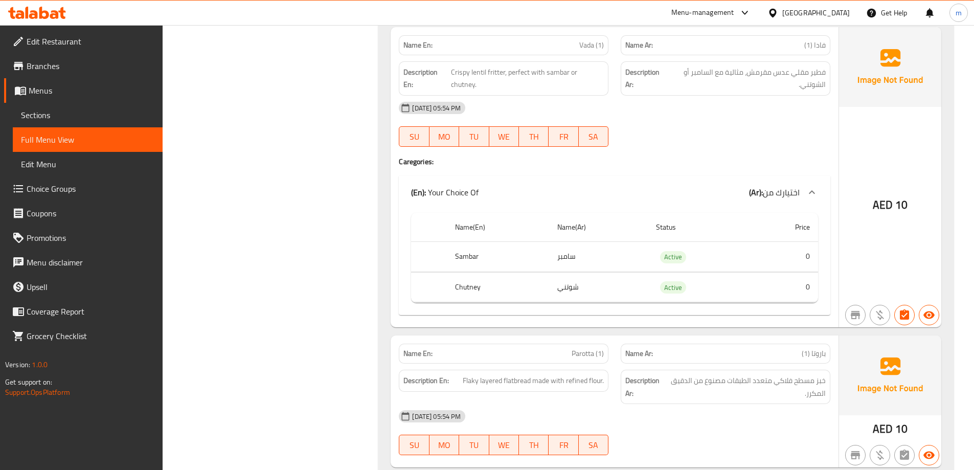
scroll to position [5013, 0]
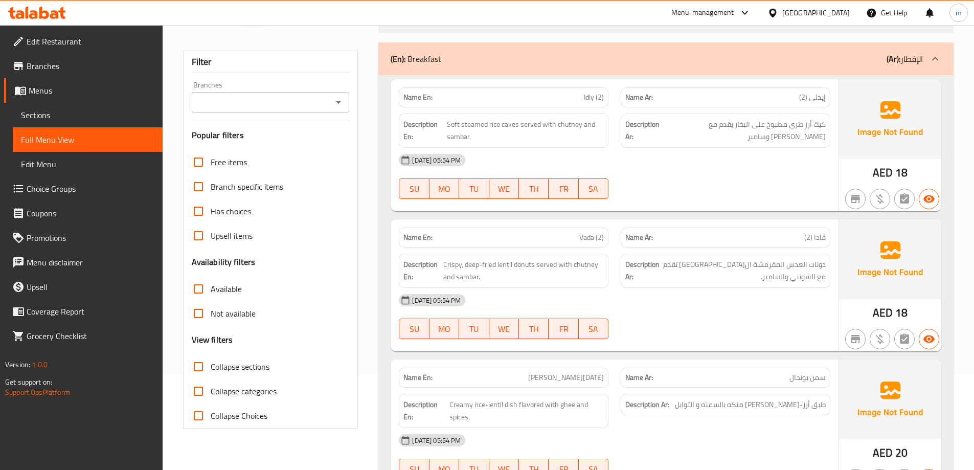
scroll to position [0, 0]
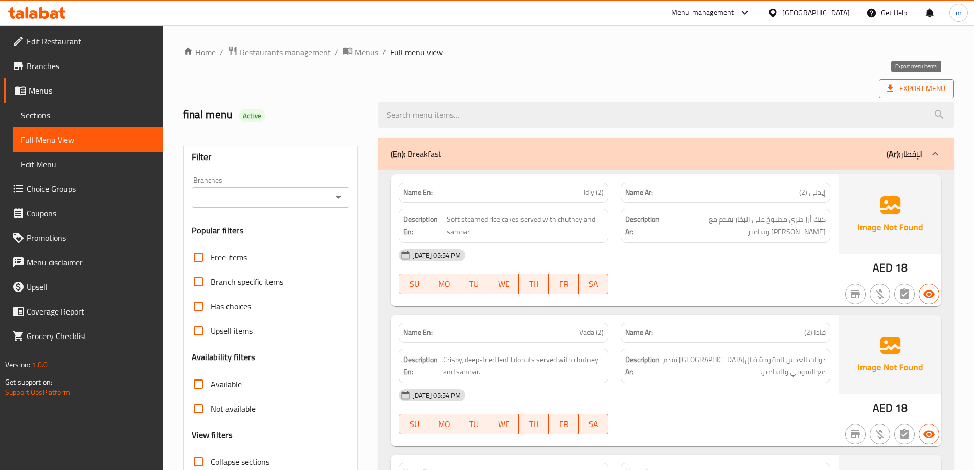
click at [921, 90] on span "Export Menu" at bounding box center [916, 88] width 58 height 13
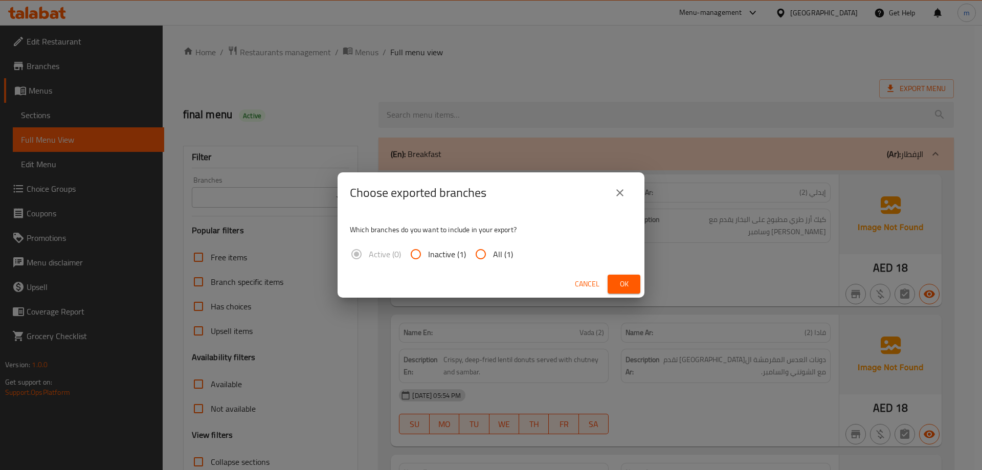
click at [503, 258] on span "All (1)" at bounding box center [503, 254] width 20 height 12
click at [493, 258] on input "All (1)" at bounding box center [481, 254] width 25 height 25
radio input "true"
click at [628, 282] on span "Ok" at bounding box center [624, 284] width 16 height 13
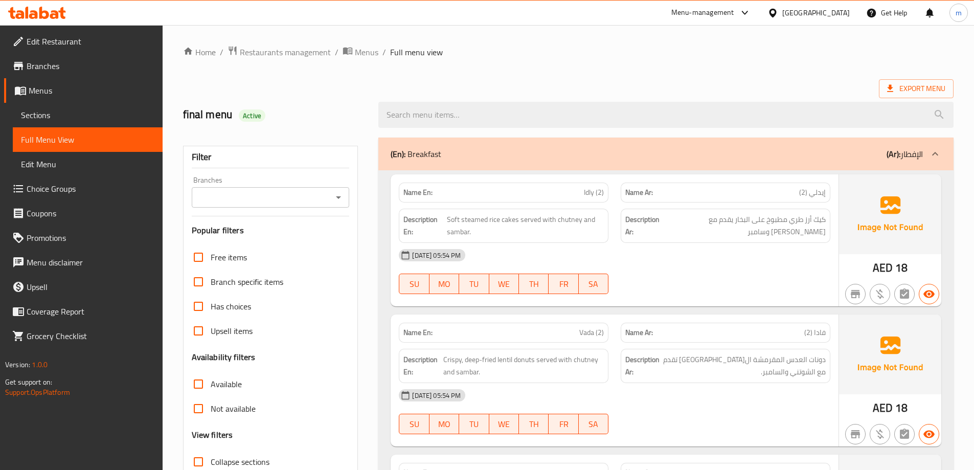
click at [94, 42] on span "Edit Restaurant" at bounding box center [91, 41] width 128 height 12
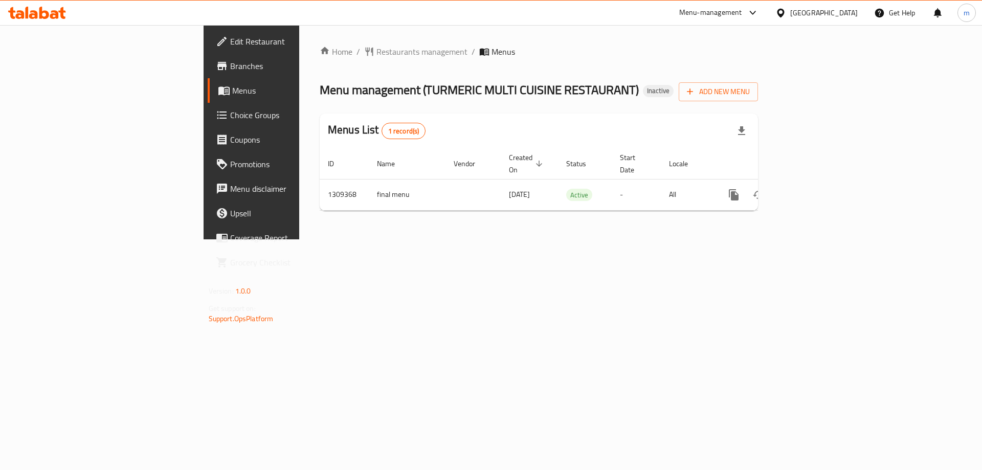
drag, startPoint x: 0, startPoint y: 0, endPoint x: 99, endPoint y: 82, distance: 128.6
click at [208, 82] on link "Menus" at bounding box center [288, 90] width 160 height 25
click at [230, 71] on span "Branches" at bounding box center [294, 66] width 129 height 12
